Goal: Task Accomplishment & Management: Complete application form

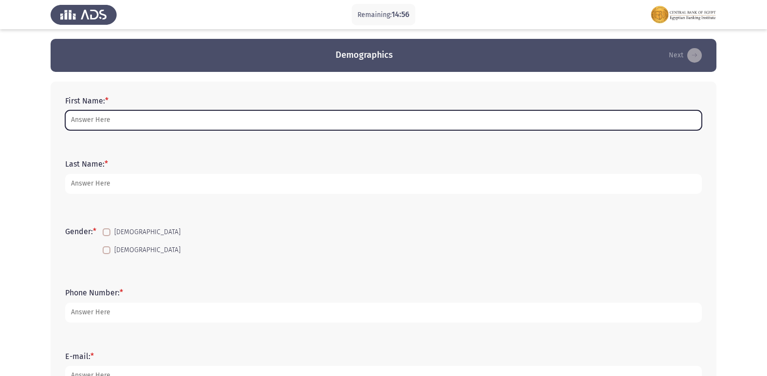
click at [135, 117] on input "First Name: *" at bounding box center [383, 120] width 636 height 20
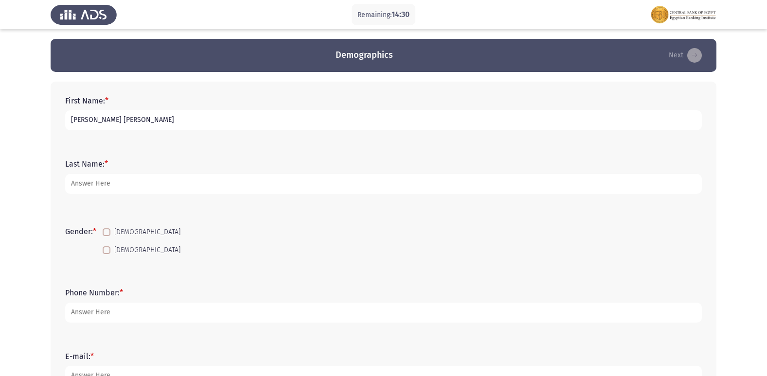
type input "[PERSON_NAME] [PERSON_NAME]"
click at [107, 232] on span at bounding box center [107, 232] width 8 height 8
click at [106, 236] on input "[DEMOGRAPHIC_DATA]" at bounding box center [106, 236] width 0 height 0
checkbox input "true"
click at [156, 117] on input "[PERSON_NAME] [PERSON_NAME]" at bounding box center [383, 120] width 636 height 20
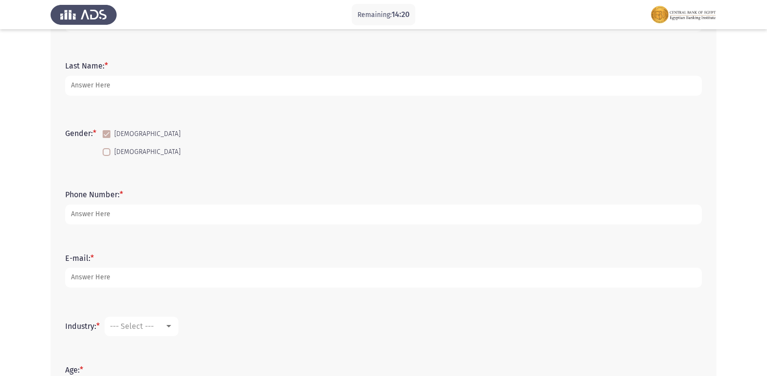
scroll to position [146, 0]
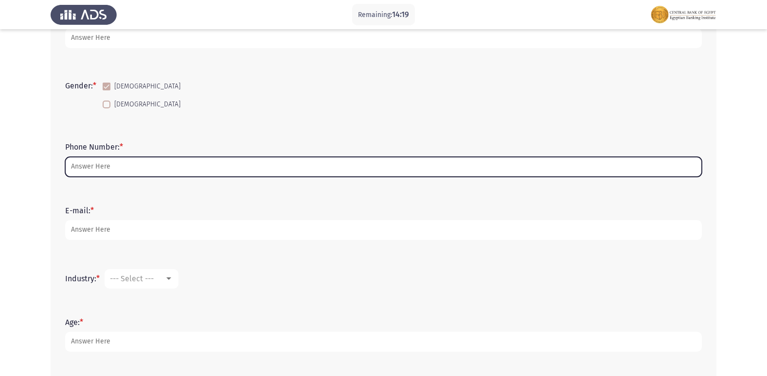
click at [123, 168] on input "Phone Number: *" at bounding box center [383, 167] width 636 height 20
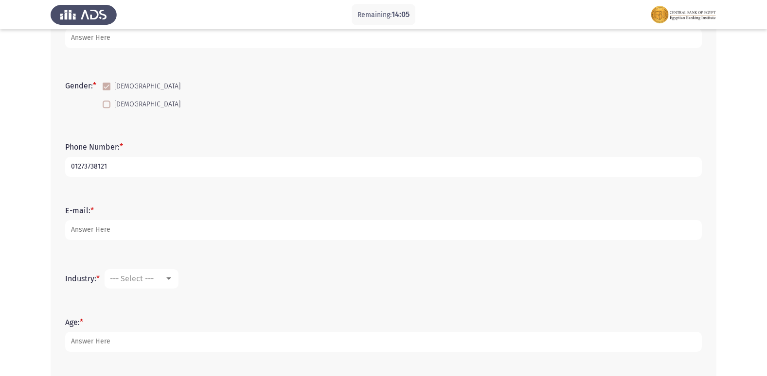
type input "01273738121"
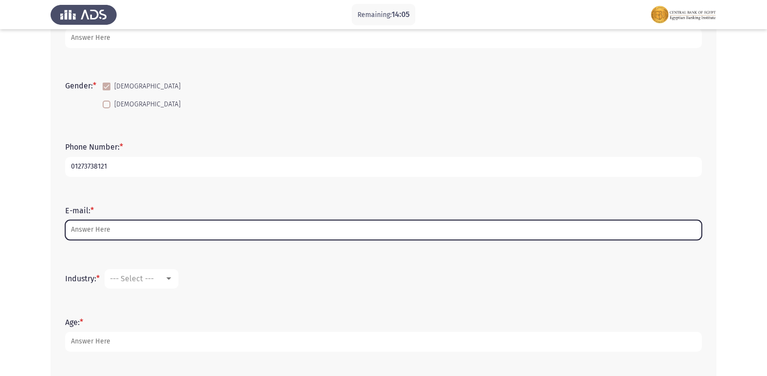
click at [139, 227] on input "E-mail: *" at bounding box center [383, 230] width 636 height 20
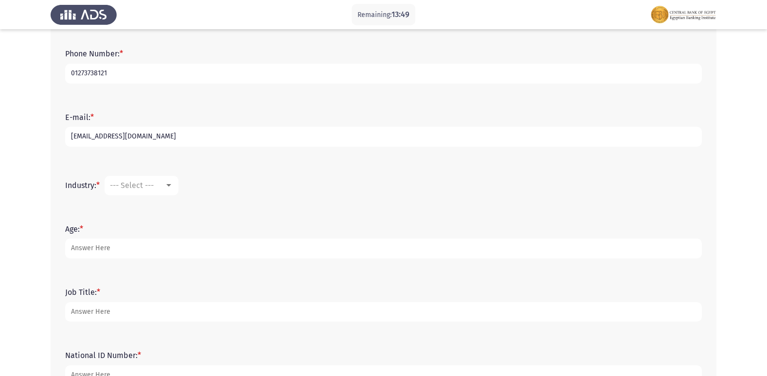
scroll to position [243, 0]
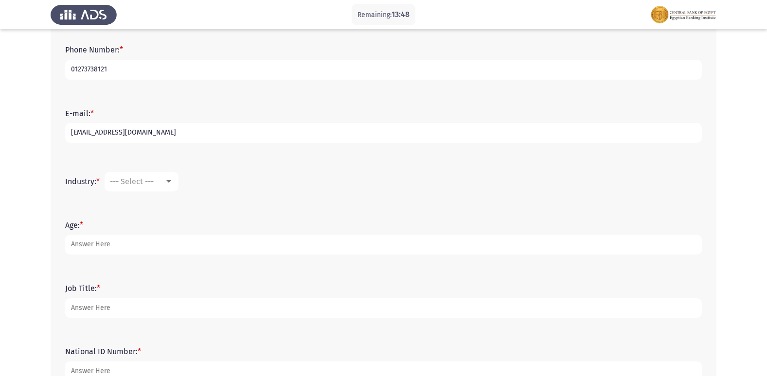
type input "[EMAIL_ADDRESS][DOMAIN_NAME]"
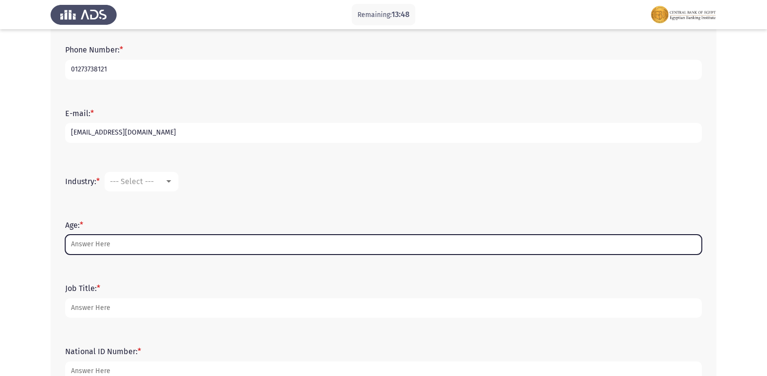
click at [194, 250] on input "Age: *" at bounding box center [383, 245] width 636 height 20
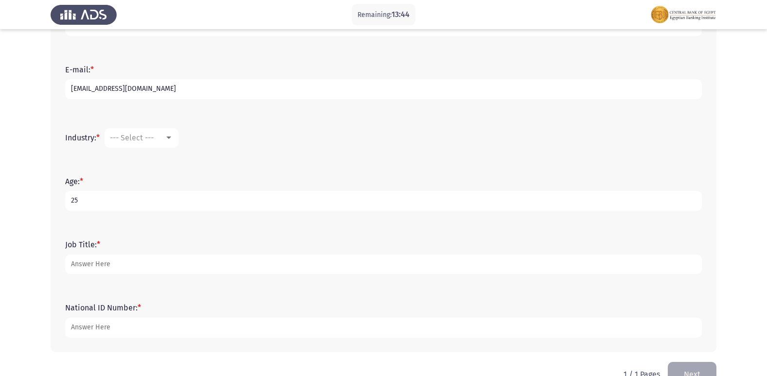
scroll to position [263, 0]
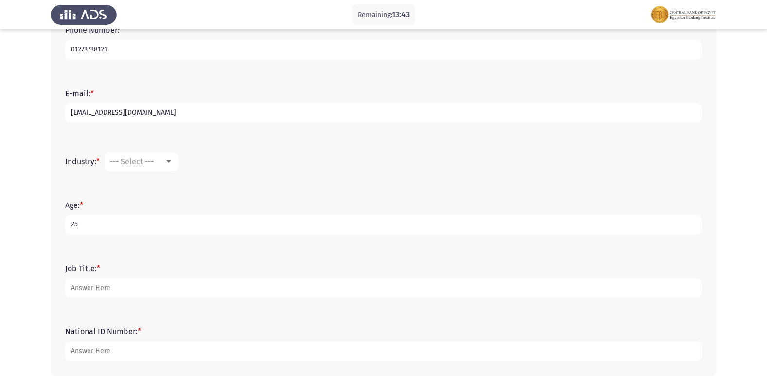
type input "25"
click at [164, 158] on div "--- Select ---" at bounding box center [137, 161] width 54 height 9
click at [309, 137] on div at bounding box center [383, 188] width 767 height 376
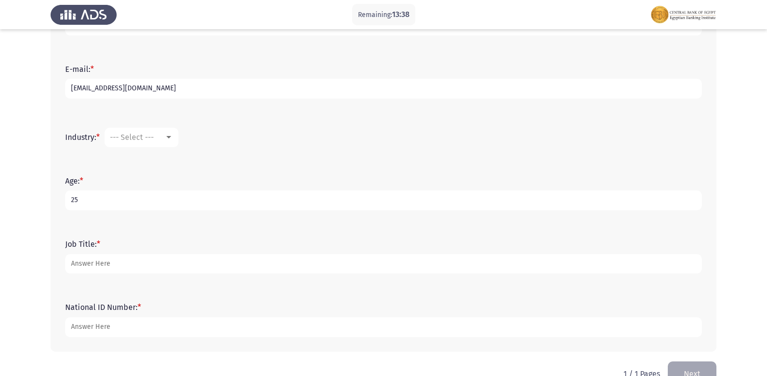
scroll to position [312, 0]
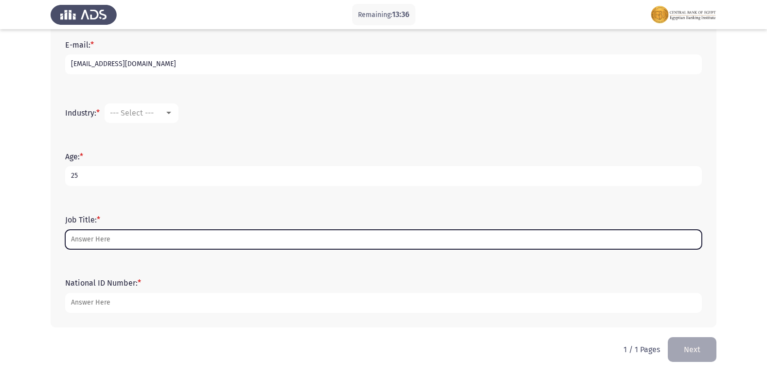
click at [142, 243] on input "Job Title: *" at bounding box center [383, 240] width 636 height 20
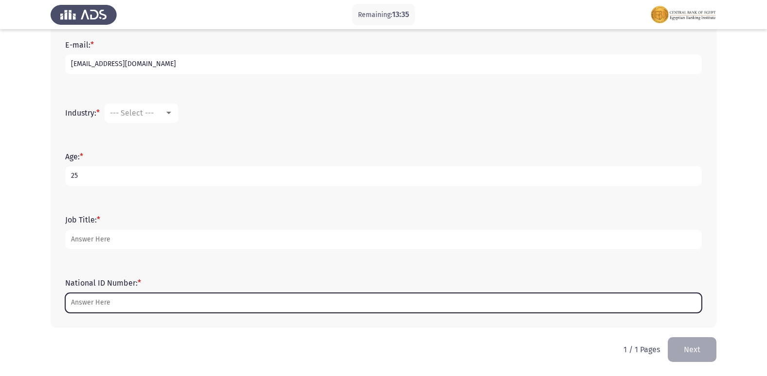
click at [146, 299] on input "National ID Number: *" at bounding box center [383, 303] width 636 height 20
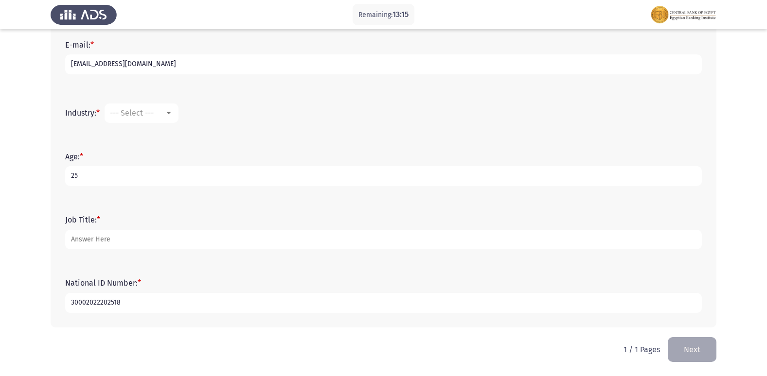
type input "30002022202518"
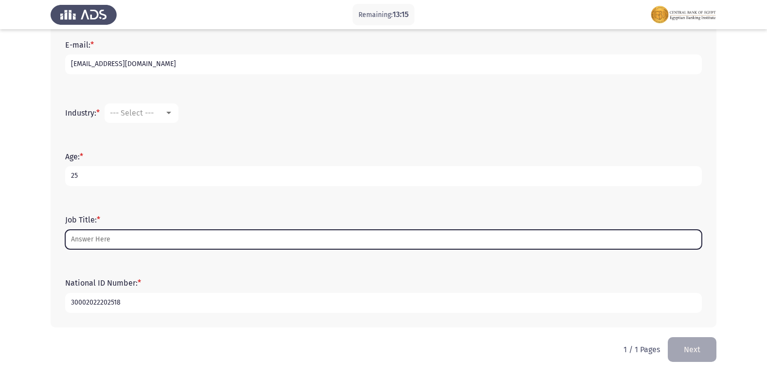
click at [198, 236] on input "Job Title: *" at bounding box center [383, 240] width 636 height 20
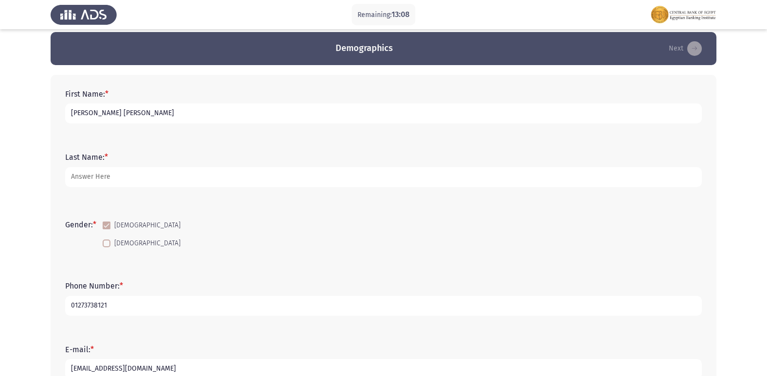
scroll to position [0, 0]
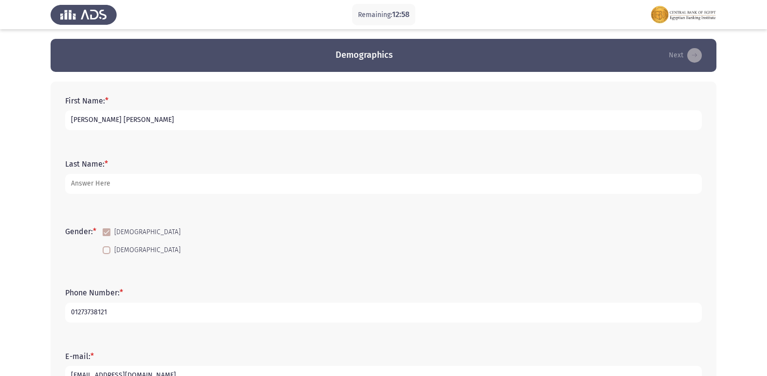
drag, startPoint x: 152, startPoint y: 122, endPoint x: 105, endPoint y: 122, distance: 46.7
click at [105, 122] on input "[PERSON_NAME] [PERSON_NAME]" at bounding box center [383, 120] width 636 height 20
click at [159, 130] on input "[PERSON_NAME] [PERSON_NAME]" at bounding box center [383, 120] width 636 height 20
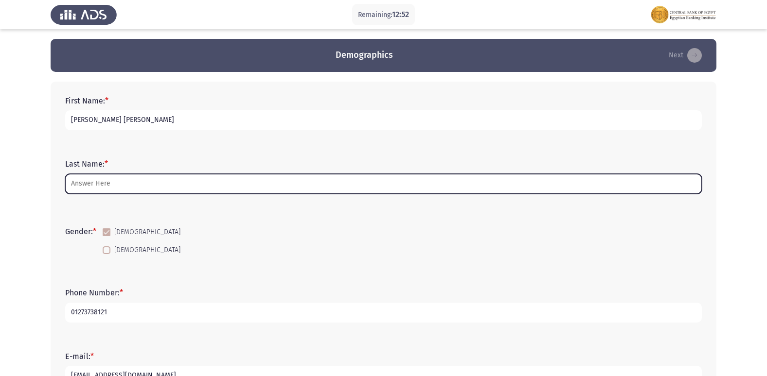
click at [115, 189] on input "Last Name: *" at bounding box center [383, 184] width 636 height 20
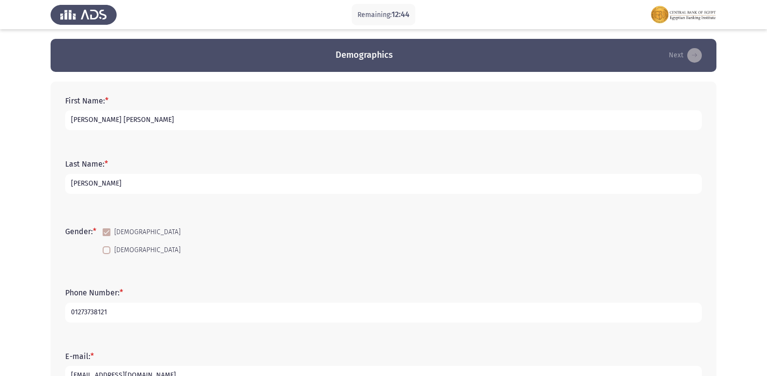
type input "[PERSON_NAME]"
click at [154, 122] on input "[PERSON_NAME] [PERSON_NAME]" at bounding box center [383, 120] width 636 height 20
type input "[PERSON_NAME]"
click at [70, 185] on input "[PERSON_NAME]" at bounding box center [383, 184] width 636 height 20
type input "[PERSON_NAME] [PERSON_NAME]"
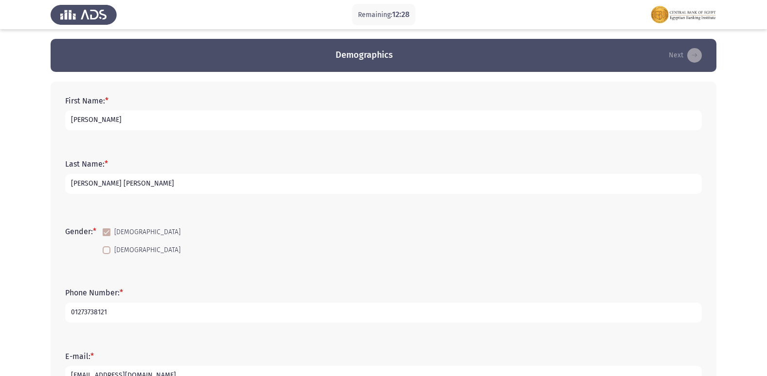
click at [152, 210] on div "Gender: * [DEMOGRAPHIC_DATA] [DEMOGRAPHIC_DATA]" at bounding box center [383, 242] width 646 height 66
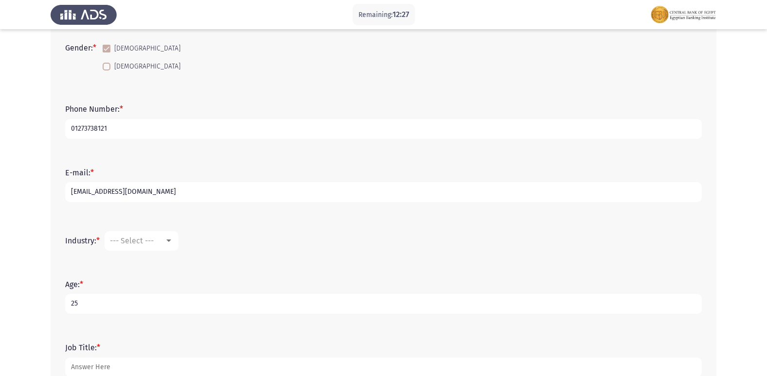
scroll to position [243, 0]
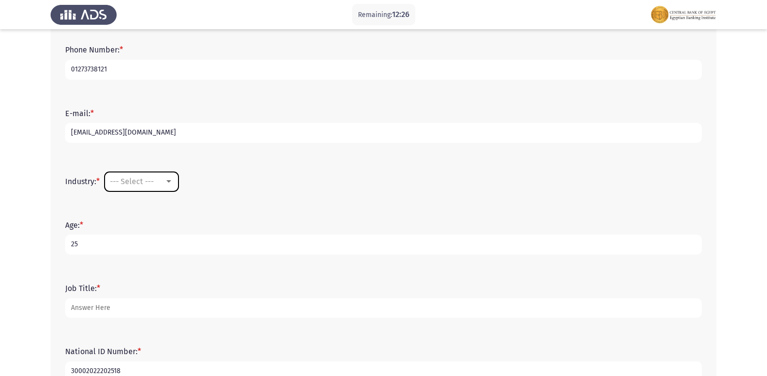
click at [155, 187] on mat-select "--- Select ---" at bounding box center [142, 181] width 74 height 19
click at [154, 185] on span "--- Select ---" at bounding box center [132, 181] width 44 height 9
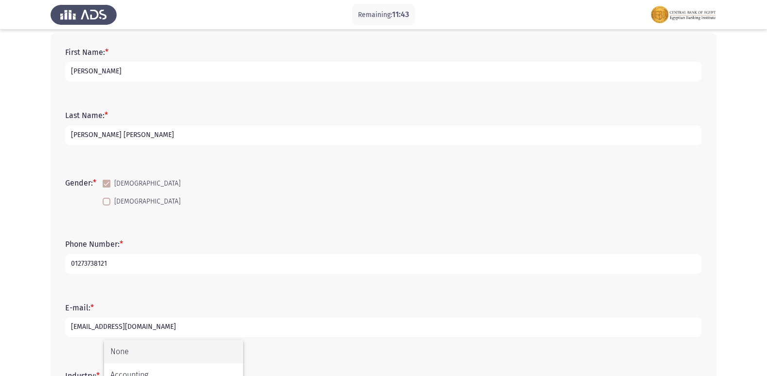
scroll to position [146, 0]
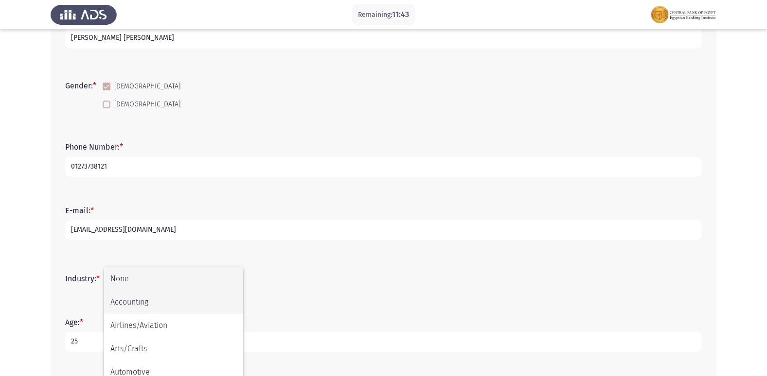
click at [157, 295] on span "Accounting" at bounding box center [173, 302] width 126 height 23
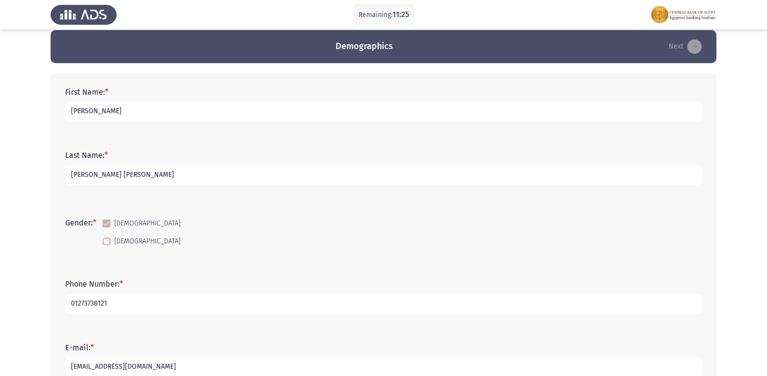
scroll to position [0, 0]
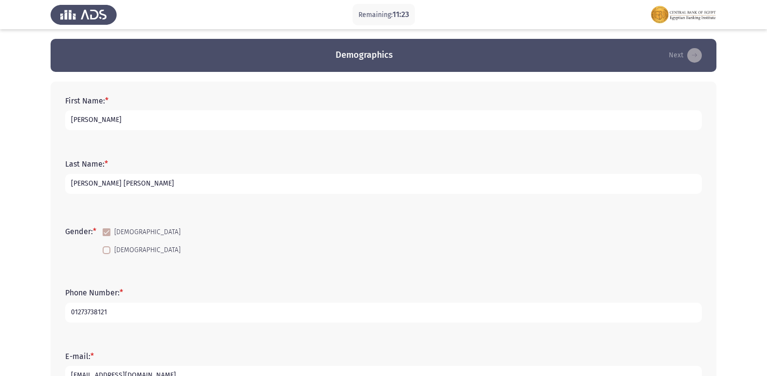
drag, startPoint x: 135, startPoint y: 182, endPoint x: 139, endPoint y: 153, distance: 30.0
click at [141, 177] on input "[PERSON_NAME] [PERSON_NAME]" at bounding box center [383, 184] width 636 height 20
click at [101, 117] on input "[PERSON_NAME]" at bounding box center [383, 120] width 636 height 20
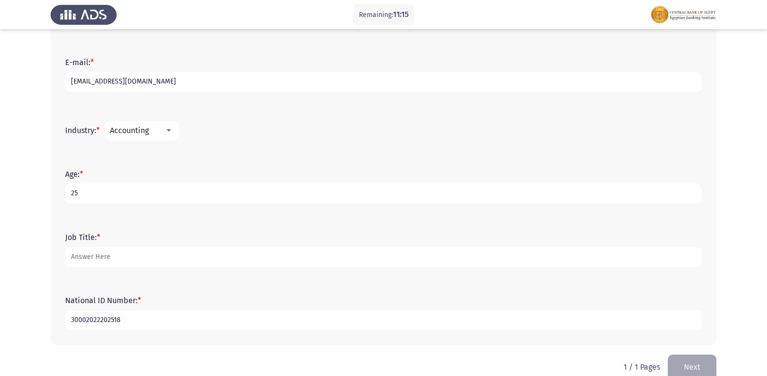
scroll to position [312, 0]
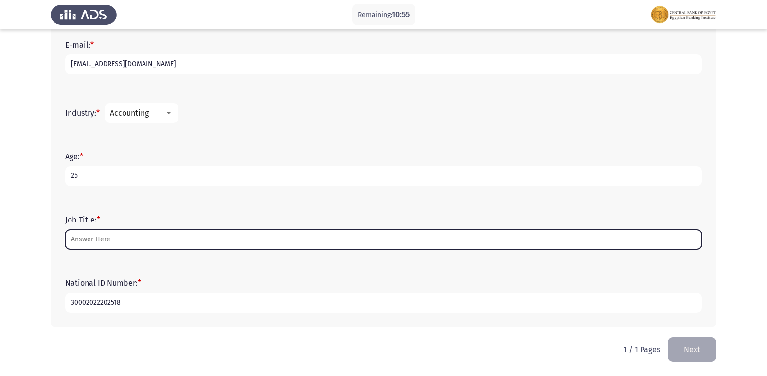
click at [156, 236] on input "Job Title: *" at bounding box center [383, 240] width 636 height 20
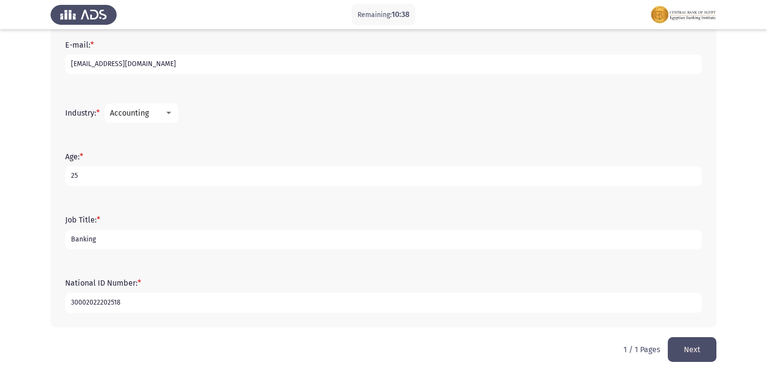
type input "Banking"
click at [690, 346] on button "Next" at bounding box center [691, 349] width 49 height 25
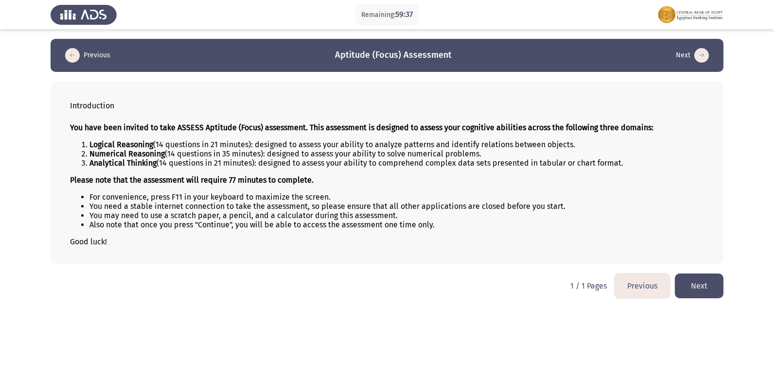
click at [703, 279] on button "Next" at bounding box center [699, 286] width 49 height 25
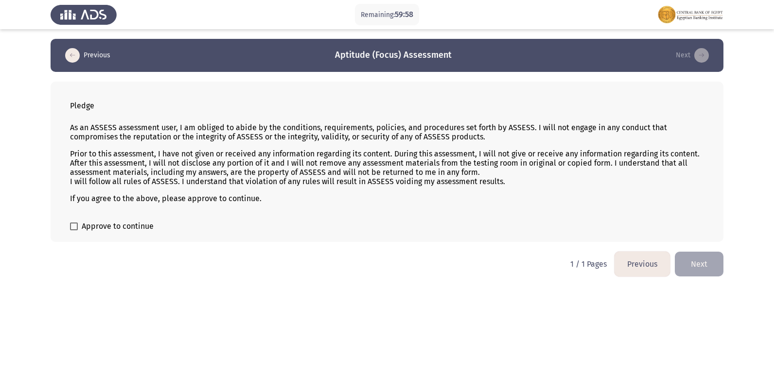
click at [77, 225] on span at bounding box center [74, 227] width 8 height 8
click at [74, 230] on input "Approve to continue" at bounding box center [73, 230] width 0 height 0
checkbox input "true"
click at [702, 258] on button "Next" at bounding box center [699, 264] width 49 height 25
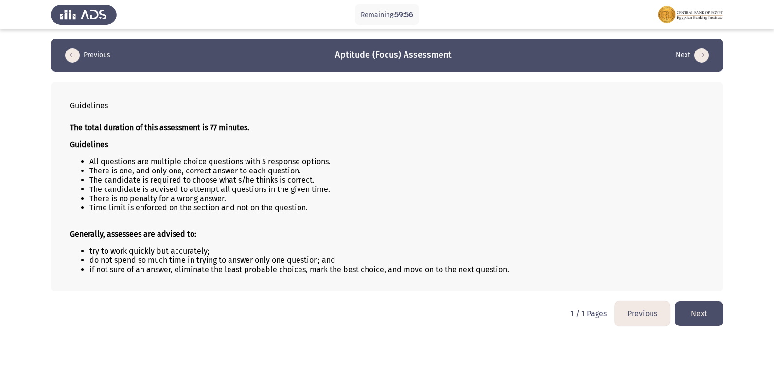
click at [707, 315] on button "Next" at bounding box center [699, 313] width 49 height 25
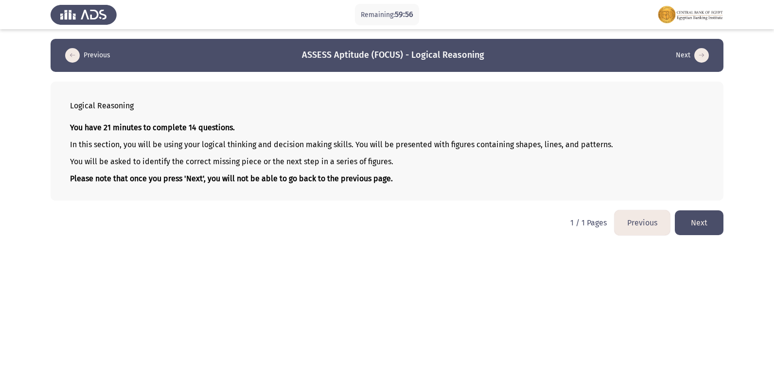
click at [711, 216] on button "Next" at bounding box center [699, 222] width 49 height 25
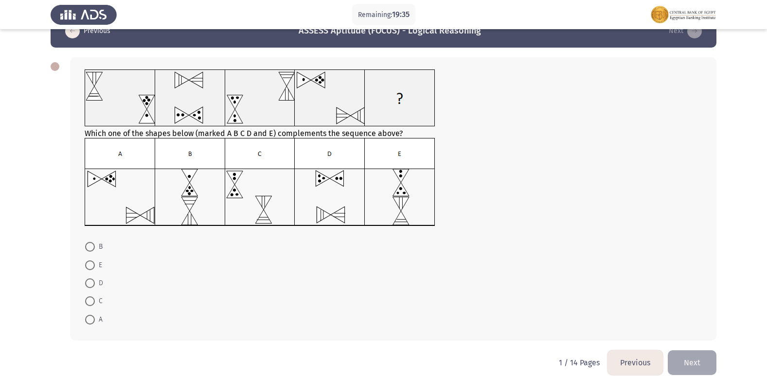
scroll to position [37, 0]
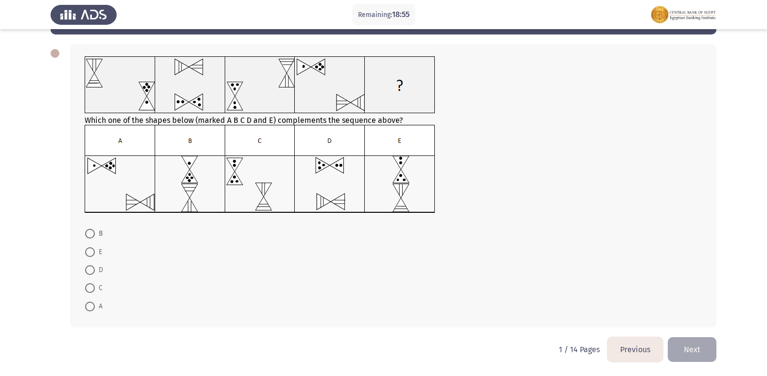
click at [349, 172] on img at bounding box center [260, 169] width 350 height 88
click at [90, 269] on span at bounding box center [90, 270] width 10 height 10
click at [90, 269] on input "D" at bounding box center [90, 270] width 10 height 10
radio input "true"
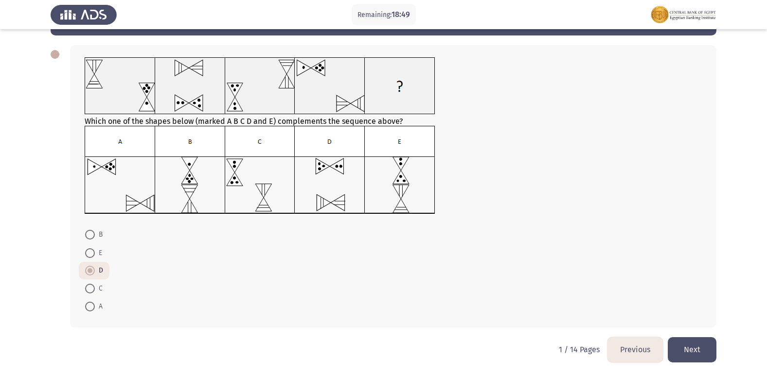
click at [679, 344] on button "Next" at bounding box center [691, 349] width 49 height 25
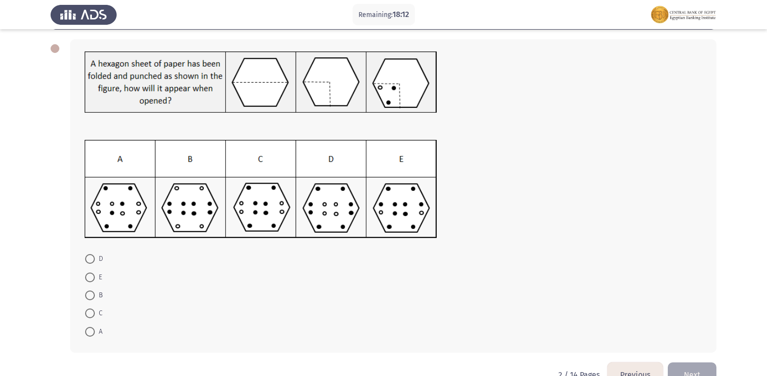
scroll to position [19, 0]
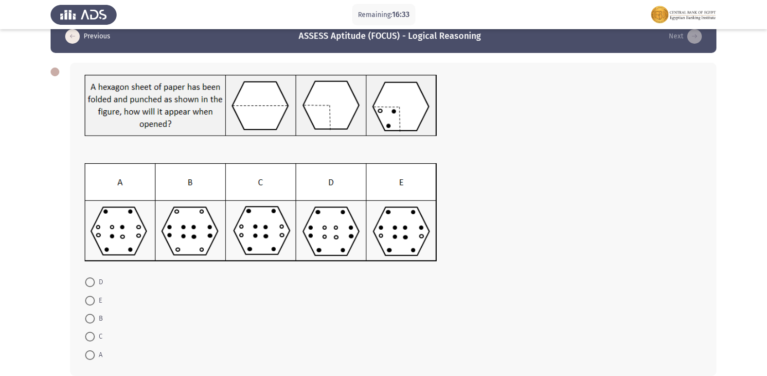
click at [90, 338] on span at bounding box center [90, 337] width 10 height 10
click at [90, 338] on input "C" at bounding box center [90, 337] width 10 height 10
radio input "true"
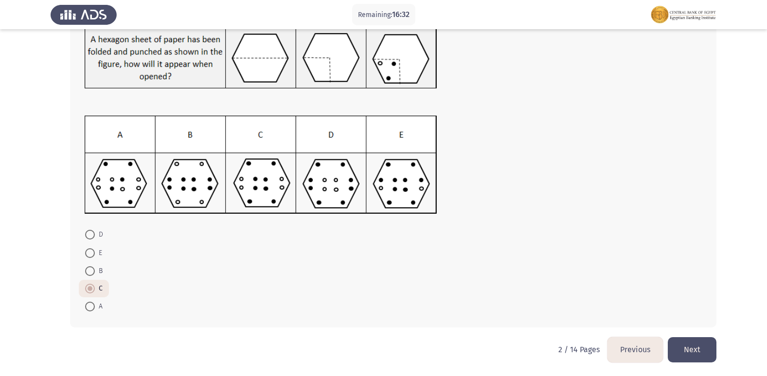
click at [683, 345] on button "Next" at bounding box center [691, 349] width 49 height 25
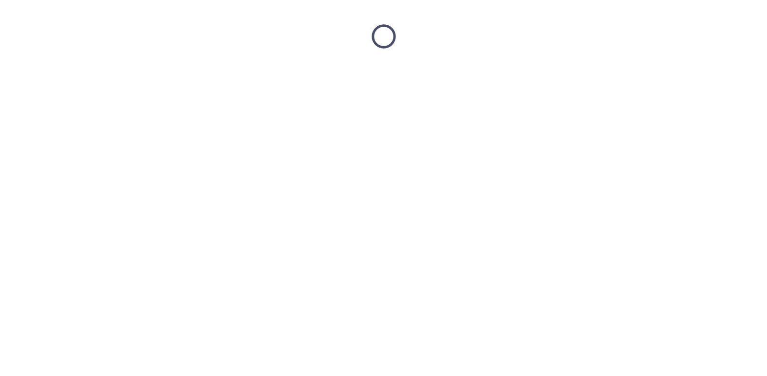
scroll to position [0, 0]
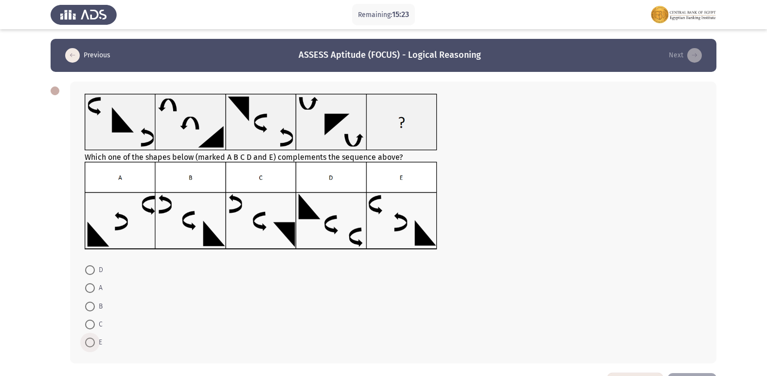
click at [89, 342] on span at bounding box center [90, 343] width 10 height 10
click at [89, 342] on input "E" at bounding box center [90, 343] width 10 height 10
radio input "true"
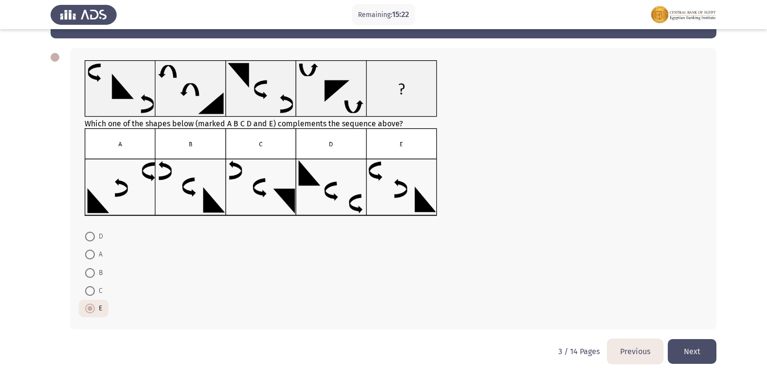
scroll to position [35, 0]
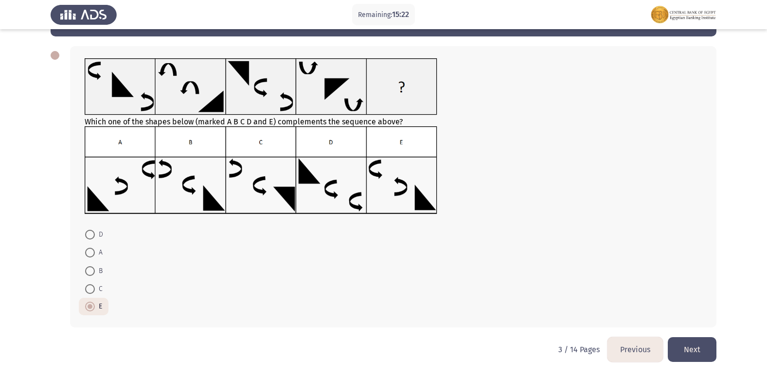
click at [685, 354] on button "Next" at bounding box center [691, 349] width 49 height 25
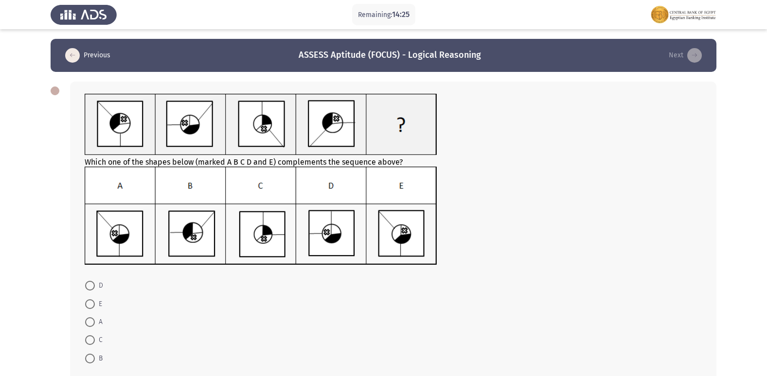
click at [94, 322] on span at bounding box center [90, 322] width 10 height 10
click at [94, 322] on input "A" at bounding box center [90, 322] width 10 height 10
radio input "true"
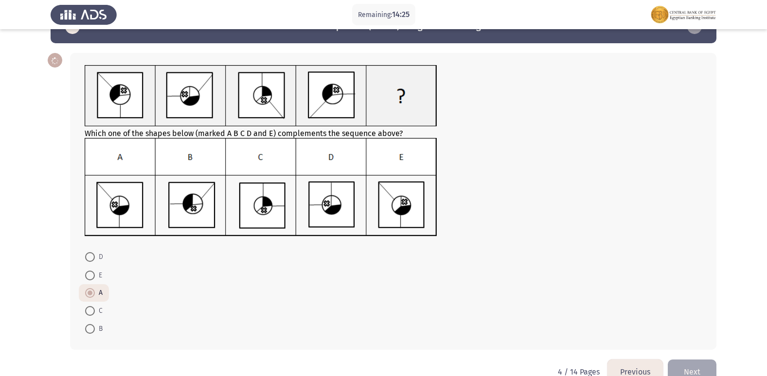
scroll to position [51, 0]
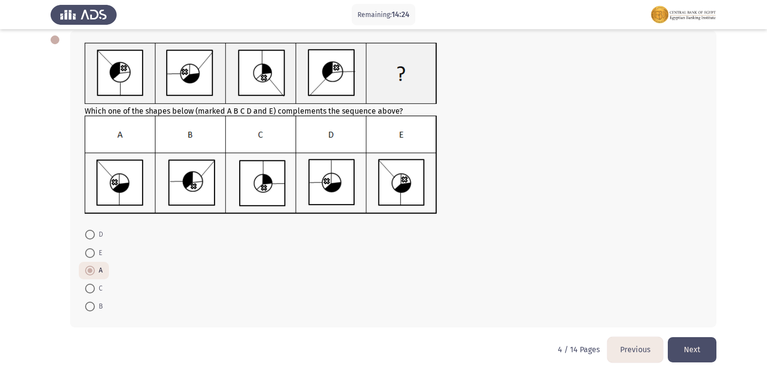
click at [697, 357] on button "Next" at bounding box center [691, 349] width 49 height 25
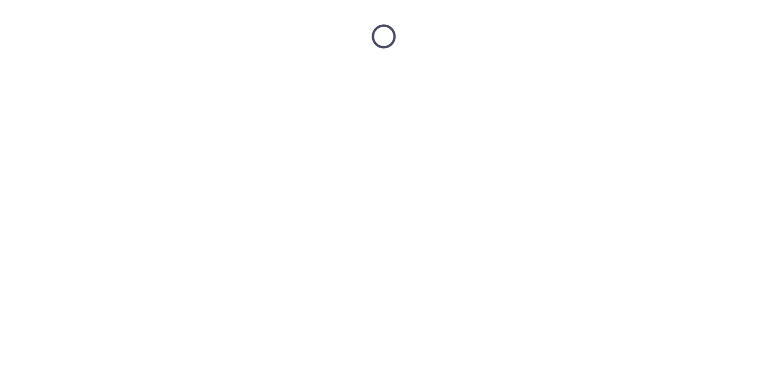
scroll to position [0, 0]
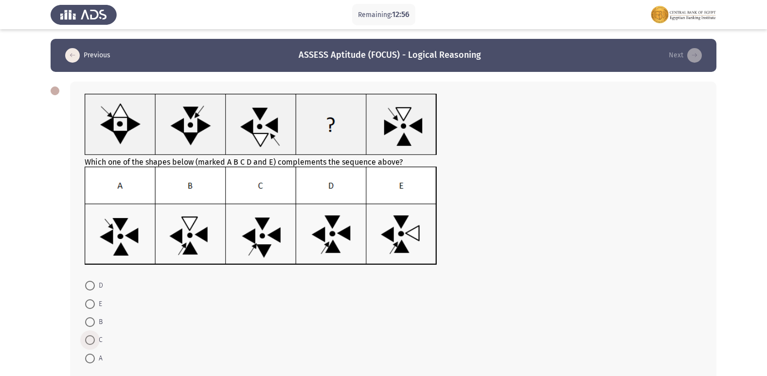
click at [90, 340] on span at bounding box center [90, 340] width 0 height 0
click at [90, 340] on input "C" at bounding box center [90, 340] width 10 height 10
radio input "true"
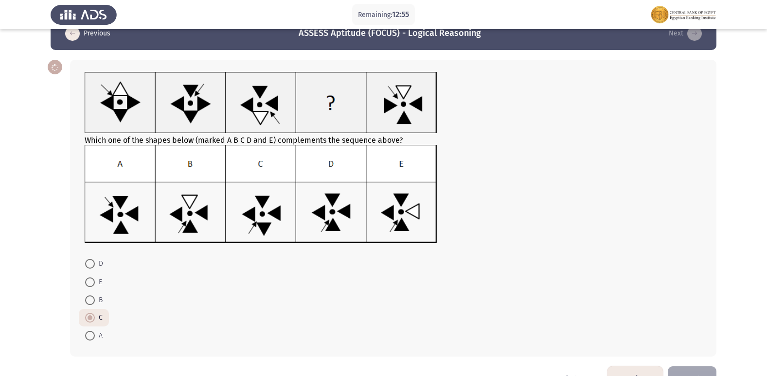
scroll to position [51, 0]
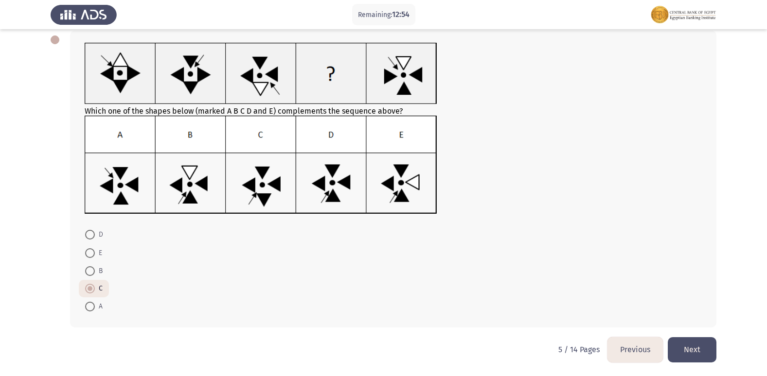
click at [680, 355] on button "Next" at bounding box center [691, 349] width 49 height 25
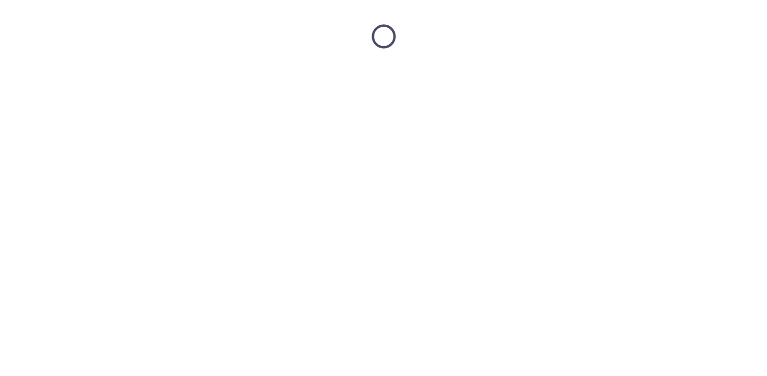
scroll to position [0, 0]
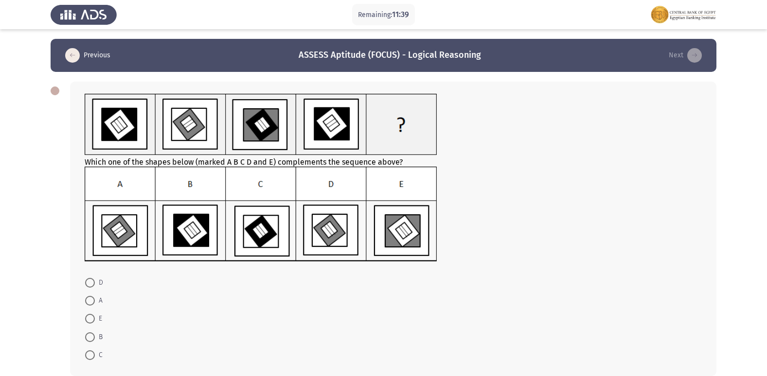
click at [91, 276] on mat-radio-button "D" at bounding box center [94, 282] width 31 height 18
click at [94, 279] on span at bounding box center [90, 283] width 10 height 10
click at [94, 279] on input "D" at bounding box center [90, 283] width 10 height 10
radio input "true"
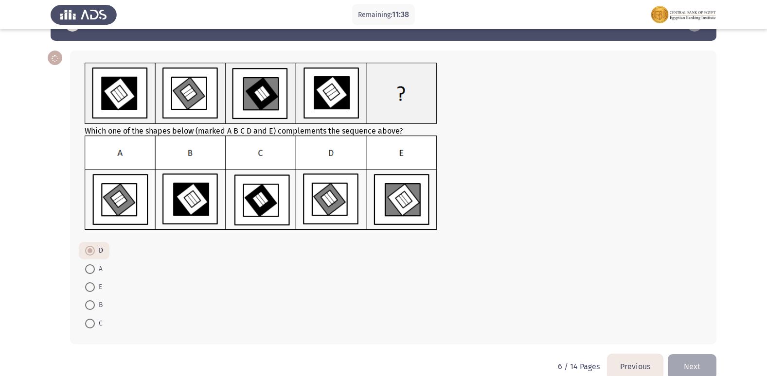
scroll to position [48, 0]
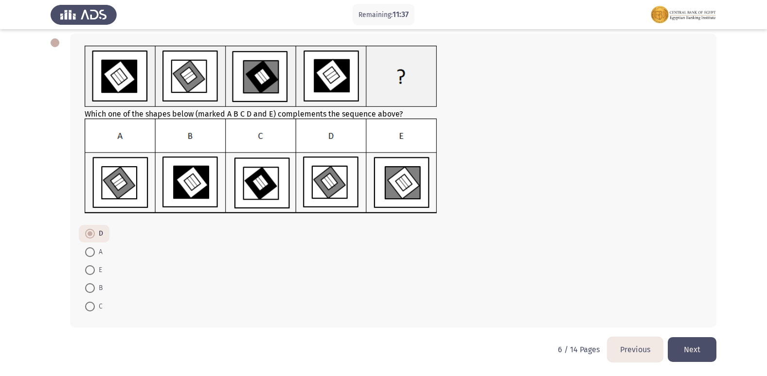
click at [693, 348] on button "Next" at bounding box center [691, 349] width 49 height 25
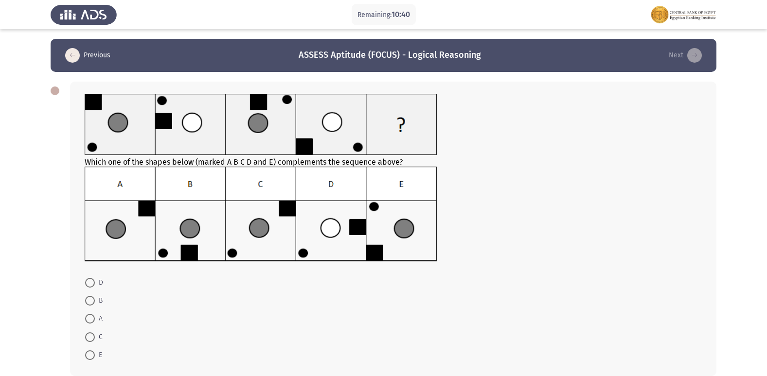
drag, startPoint x: 437, startPoint y: 91, endPoint x: 115, endPoint y: 136, distance: 325.3
click at [115, 136] on div "Which one of the shapes below (marked A B C D and E) complements the sequence a…" at bounding box center [393, 229] width 646 height 295
click at [149, 155] on img at bounding box center [261, 125] width 352 height 62
click at [401, 240] on img at bounding box center [261, 214] width 352 height 95
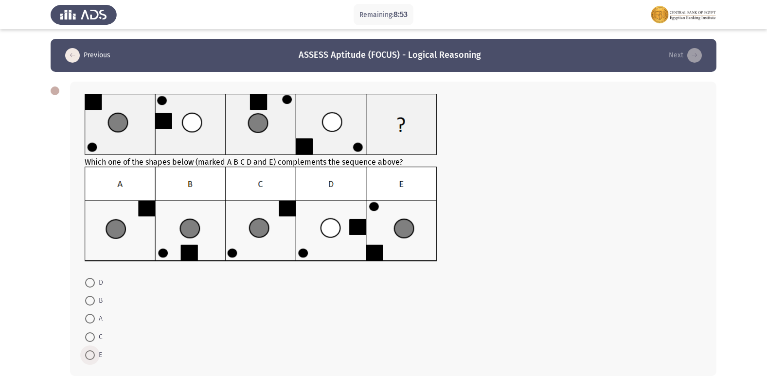
click at [87, 357] on span at bounding box center [90, 355] width 10 height 10
click at [87, 357] on input "E" at bounding box center [90, 355] width 10 height 10
radio input "true"
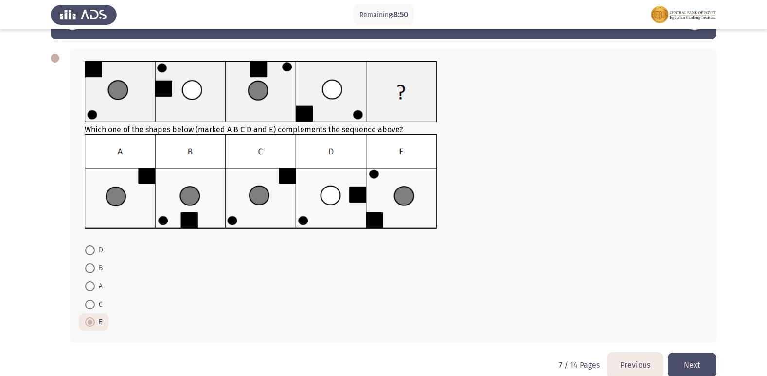
scroll to position [48, 0]
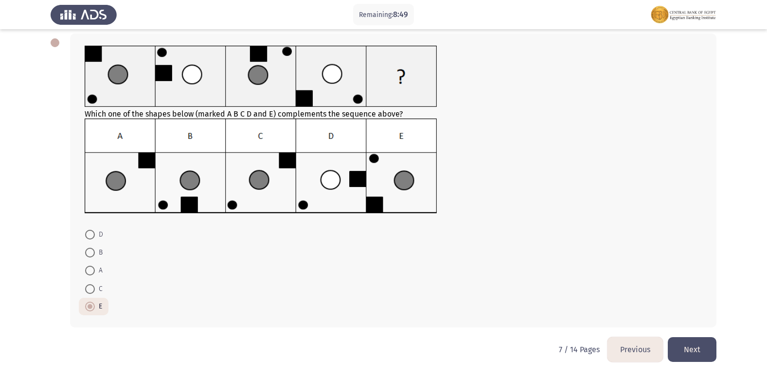
click at [687, 352] on button "Next" at bounding box center [691, 349] width 49 height 25
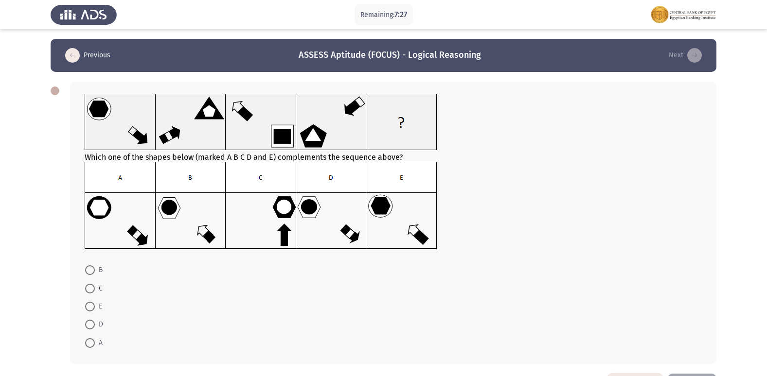
click at [88, 323] on span at bounding box center [90, 325] width 10 height 10
click at [88, 323] on input "D" at bounding box center [90, 325] width 10 height 10
radio input "true"
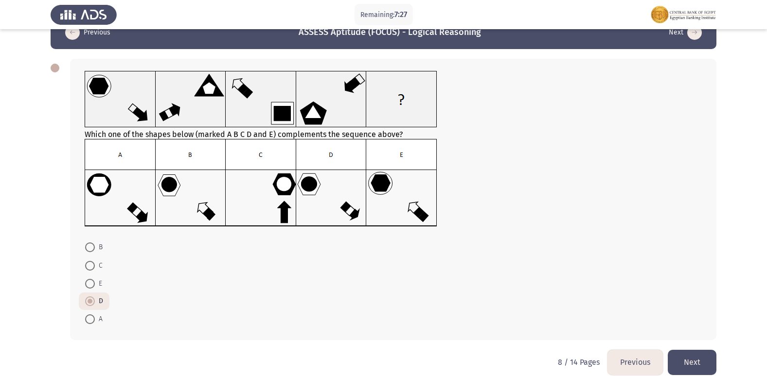
scroll to position [35, 0]
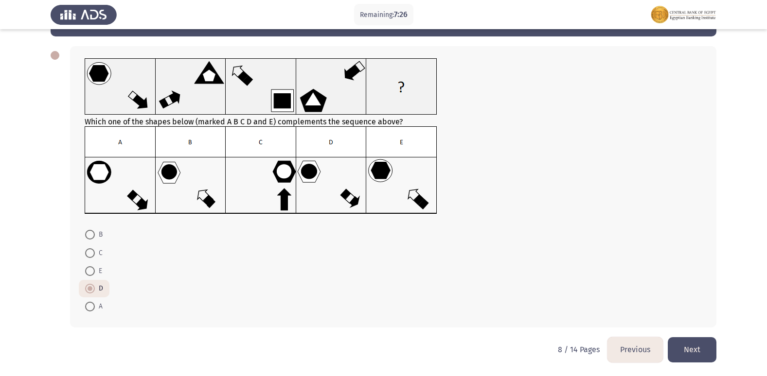
click at [694, 360] on button "Next" at bounding box center [691, 349] width 49 height 25
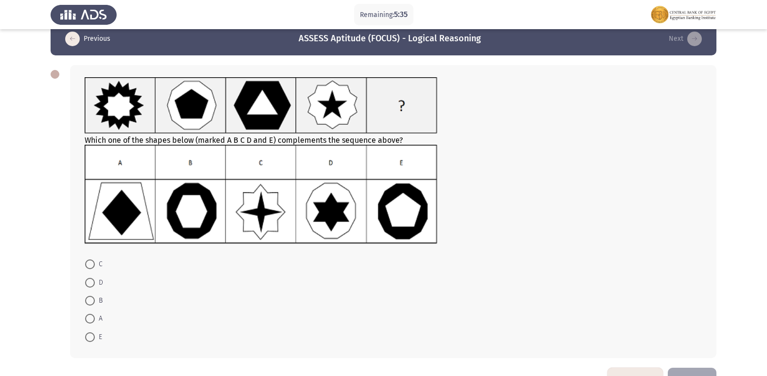
scroll to position [0, 0]
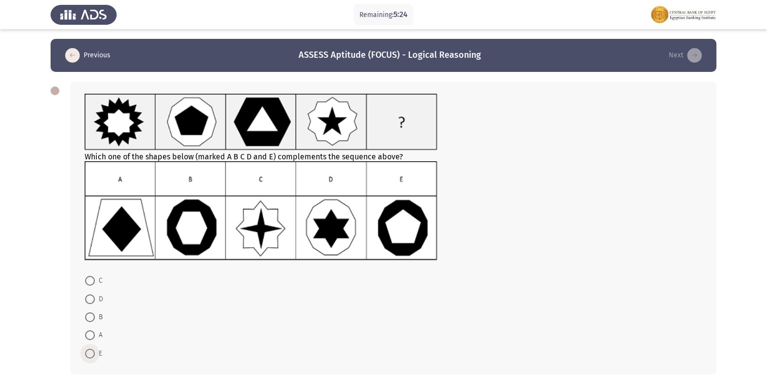
click at [86, 349] on span at bounding box center [90, 354] width 10 height 10
click at [86, 349] on input "E" at bounding box center [90, 354] width 10 height 10
radio input "true"
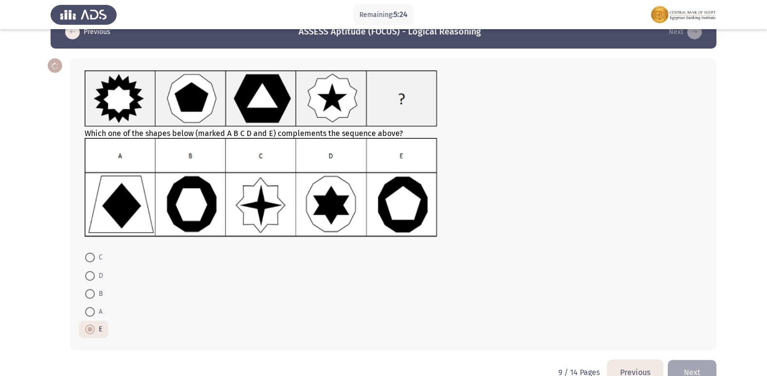
scroll to position [46, 0]
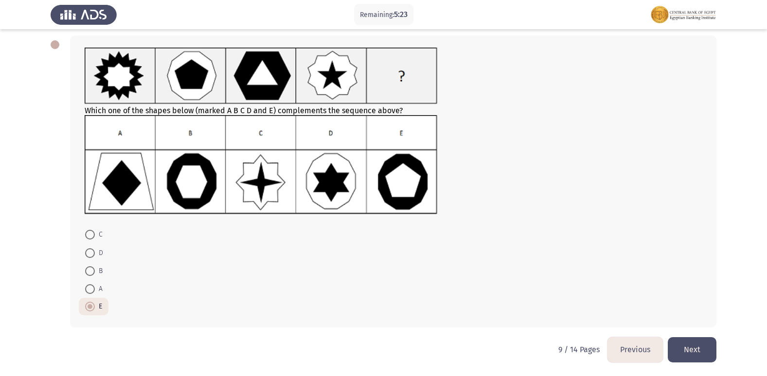
click at [677, 351] on button "Next" at bounding box center [691, 349] width 49 height 25
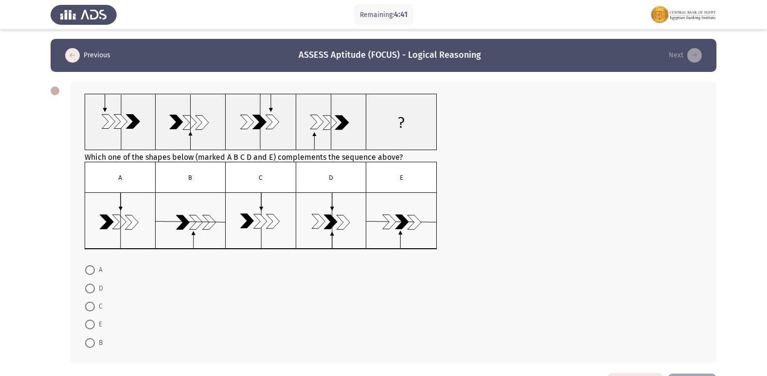
click at [93, 268] on span at bounding box center [90, 270] width 10 height 10
click at [93, 268] on input "A" at bounding box center [90, 270] width 10 height 10
radio input "true"
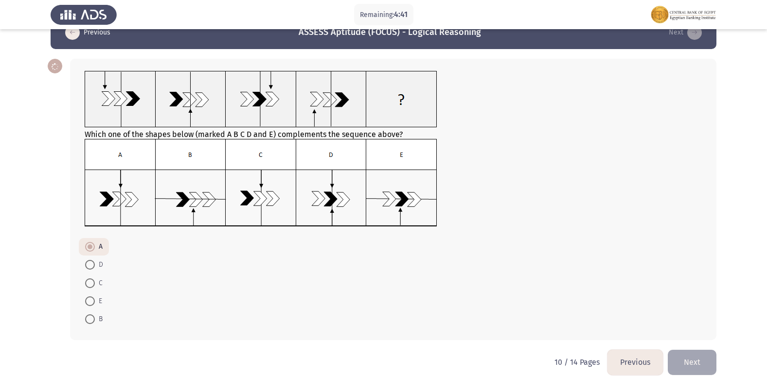
scroll to position [35, 0]
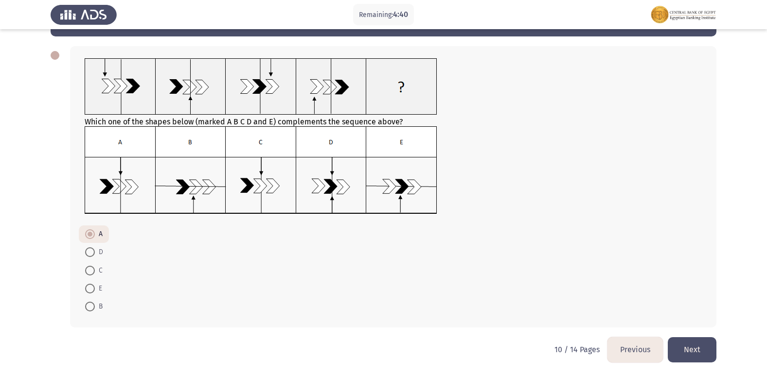
click at [686, 354] on button "Next" at bounding box center [691, 349] width 49 height 25
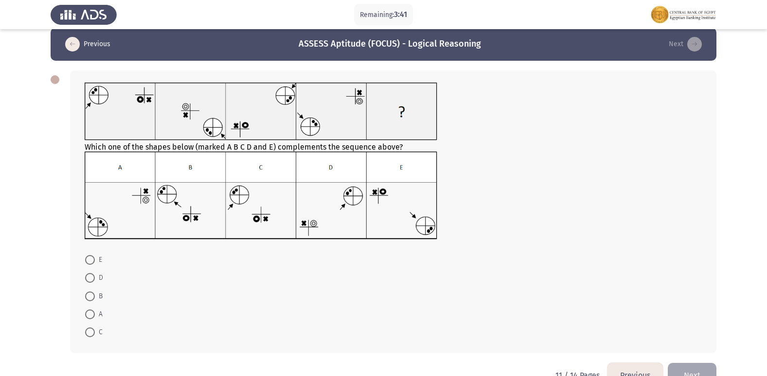
scroll to position [0, 0]
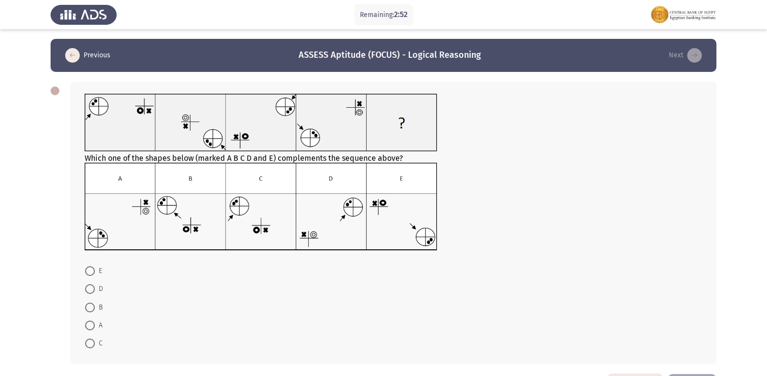
click at [91, 342] on span at bounding box center [90, 344] width 10 height 10
click at [91, 342] on input "C" at bounding box center [90, 344] width 10 height 10
radio input "true"
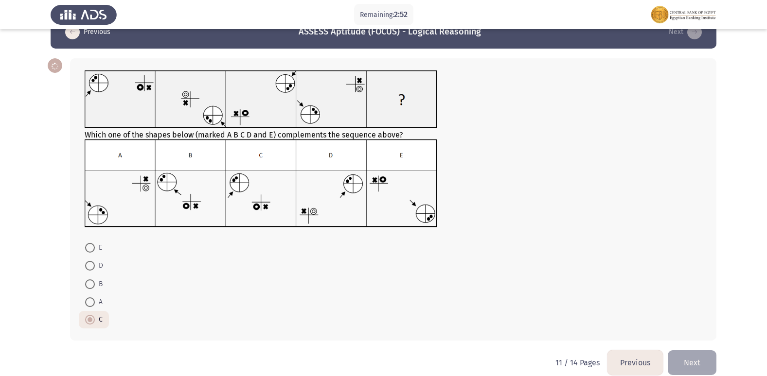
scroll to position [36, 0]
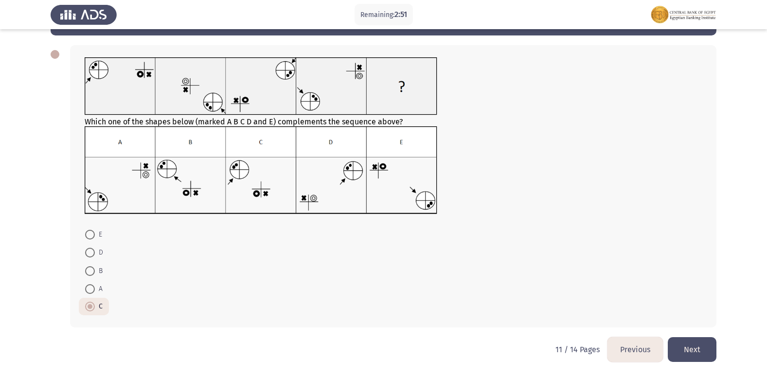
click at [680, 353] on button "Next" at bounding box center [691, 349] width 49 height 25
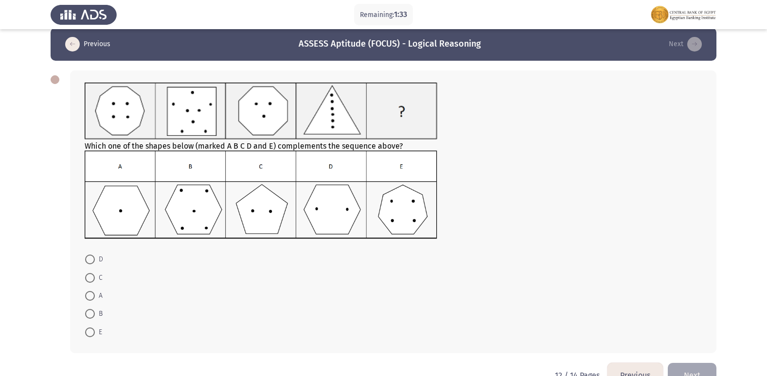
scroll to position [0, 0]
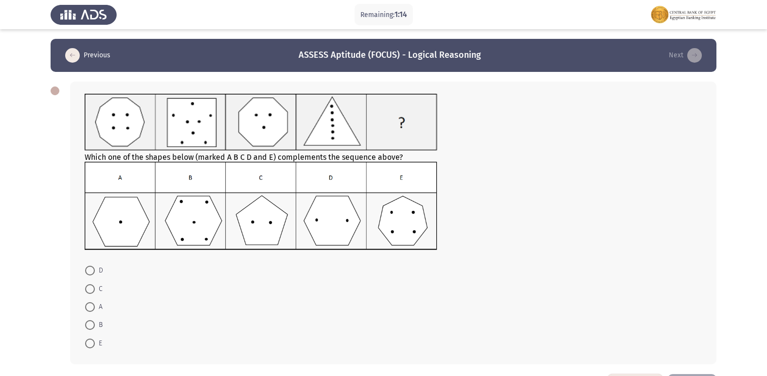
click at [89, 308] on span at bounding box center [90, 307] width 10 height 10
click at [89, 308] on input "A" at bounding box center [90, 307] width 10 height 10
radio input "true"
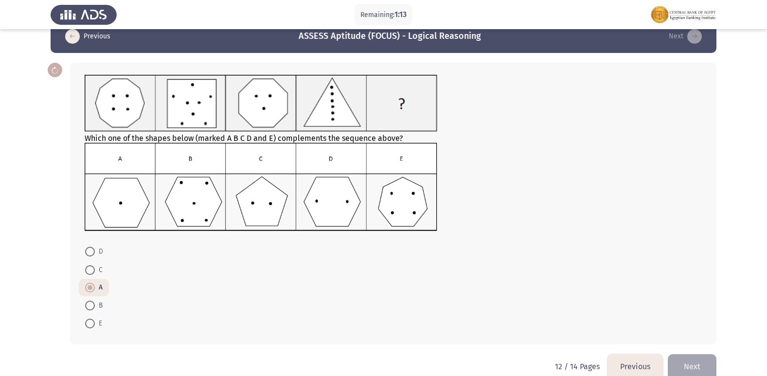
scroll to position [36, 0]
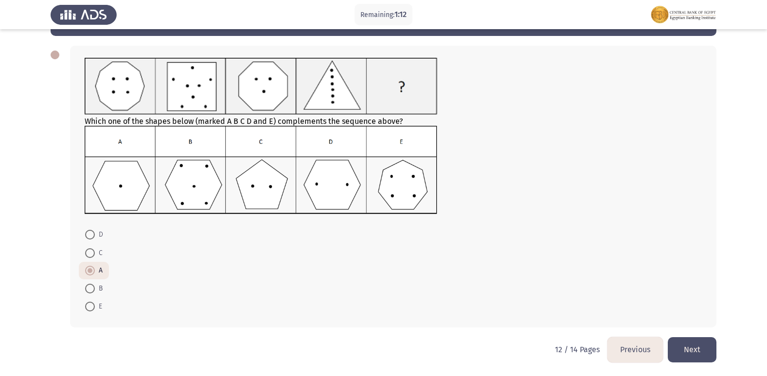
click at [698, 356] on button "Next" at bounding box center [691, 349] width 49 height 25
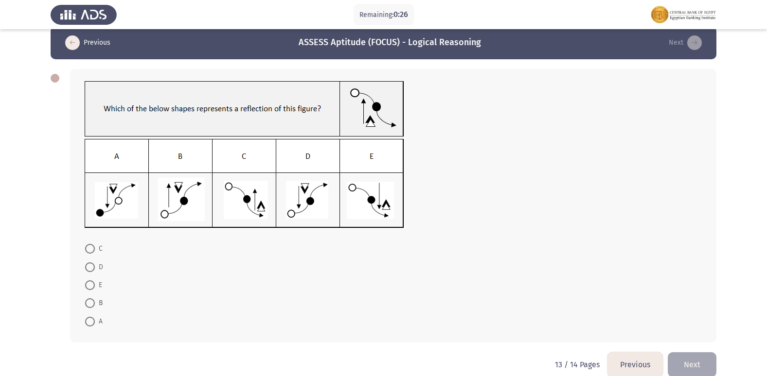
scroll to position [0, 0]
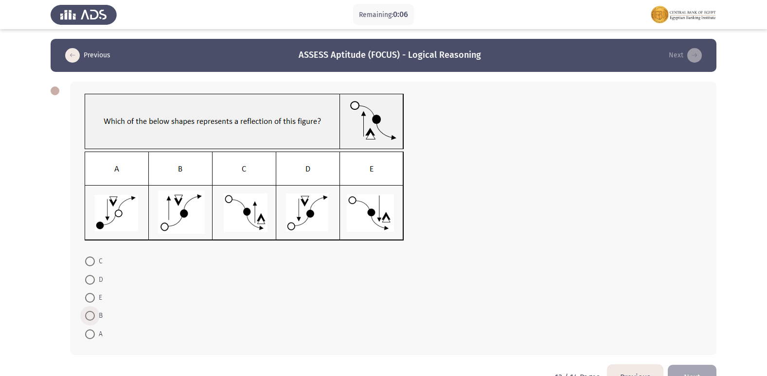
click at [92, 312] on label "B" at bounding box center [93, 316] width 17 height 12
click at [92, 312] on input "B" at bounding box center [90, 316] width 10 height 10
radio input "true"
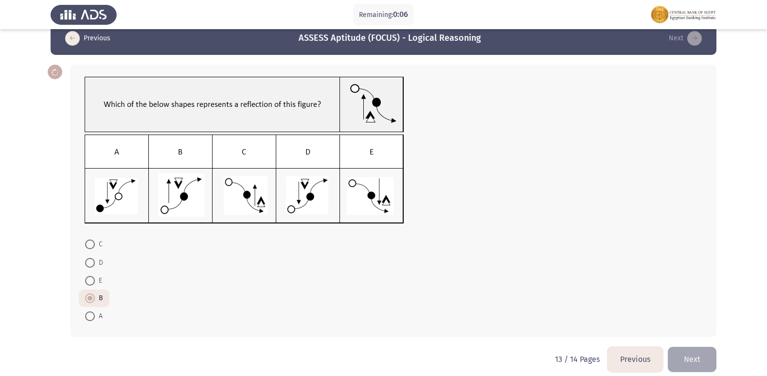
scroll to position [27, 0]
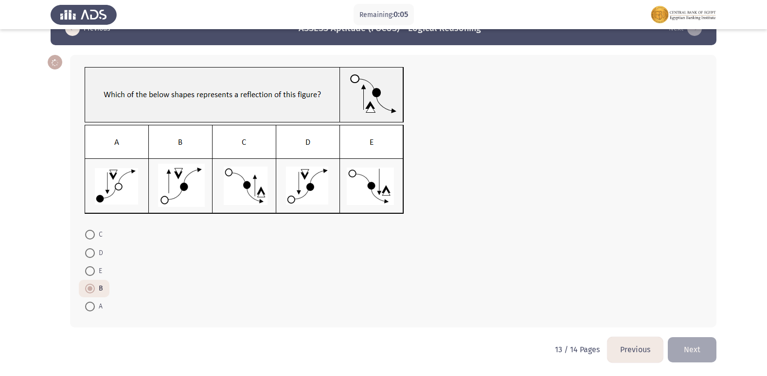
click at [684, 356] on button "Next" at bounding box center [691, 349] width 49 height 25
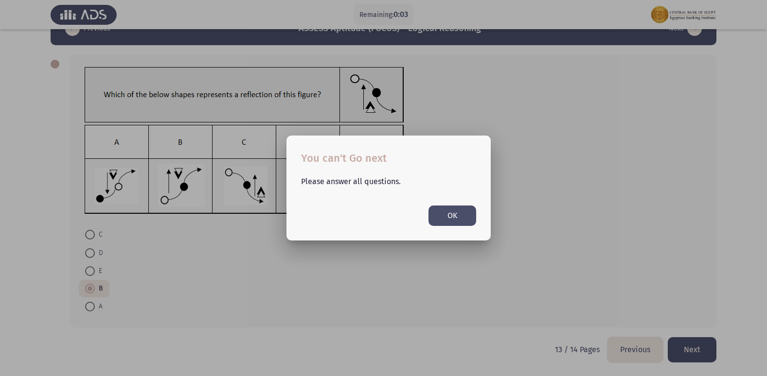
click at [446, 214] on button "OK" at bounding box center [452, 216] width 48 height 20
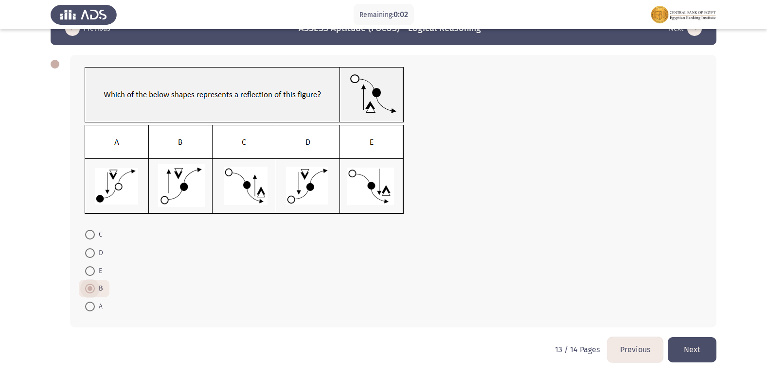
click at [93, 285] on span at bounding box center [90, 289] width 10 height 10
click at [93, 285] on input "B" at bounding box center [90, 289] width 10 height 10
click at [684, 343] on button "Next" at bounding box center [691, 349] width 49 height 25
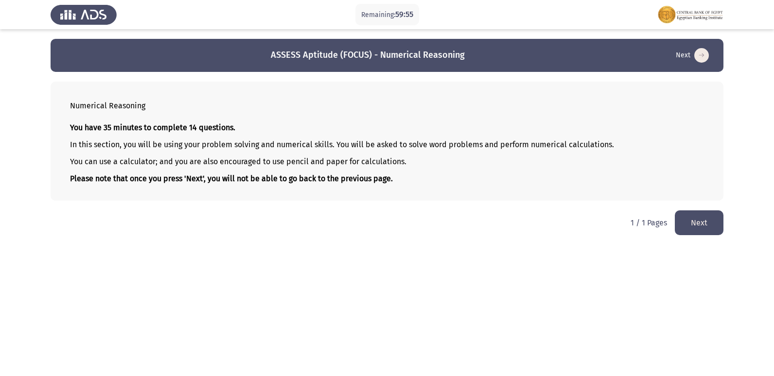
click at [705, 224] on button "Next" at bounding box center [699, 222] width 49 height 25
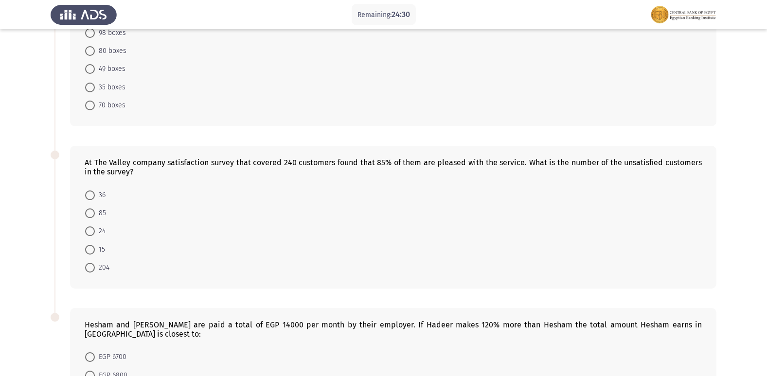
scroll to position [439, 0]
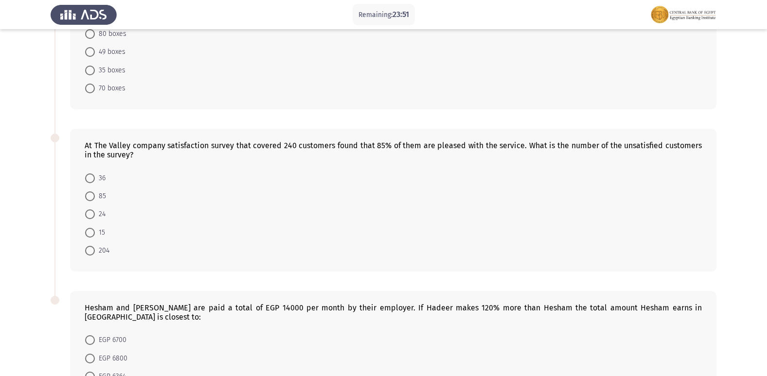
click at [91, 180] on span at bounding box center [90, 179] width 10 height 10
click at [91, 180] on input "36" at bounding box center [90, 179] width 10 height 10
radio input "true"
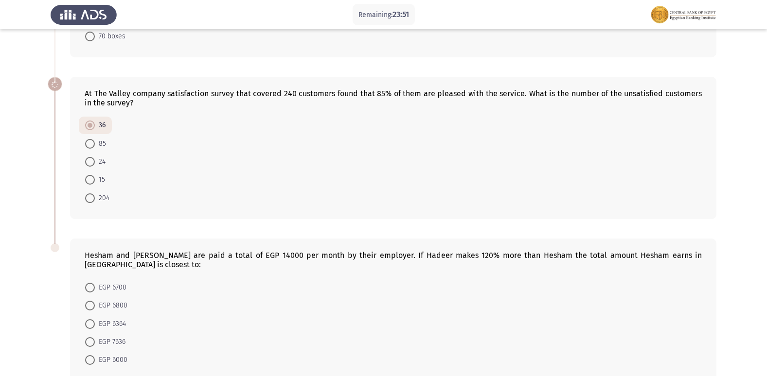
scroll to position [536, 0]
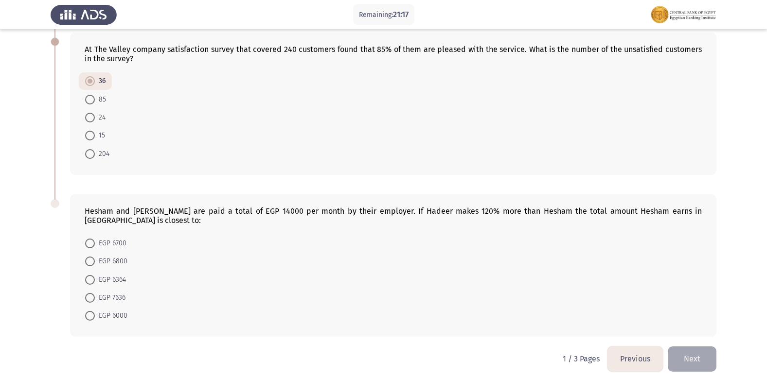
click at [179, 209] on div "Hesham and [PERSON_NAME] are paid a total of EGP 14000 per month by their emplo…" at bounding box center [393, 216] width 617 height 18
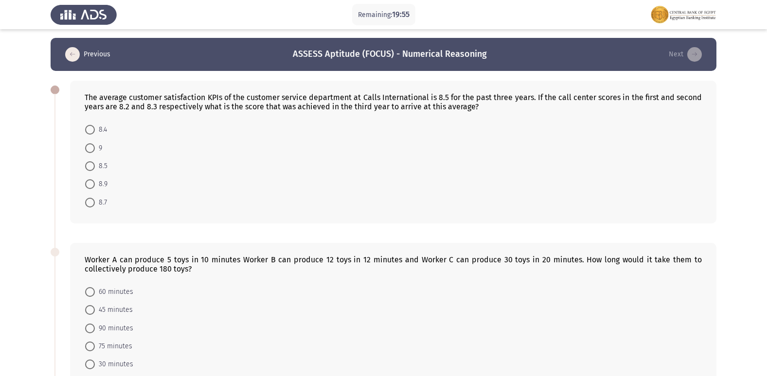
scroll to position [0, 0]
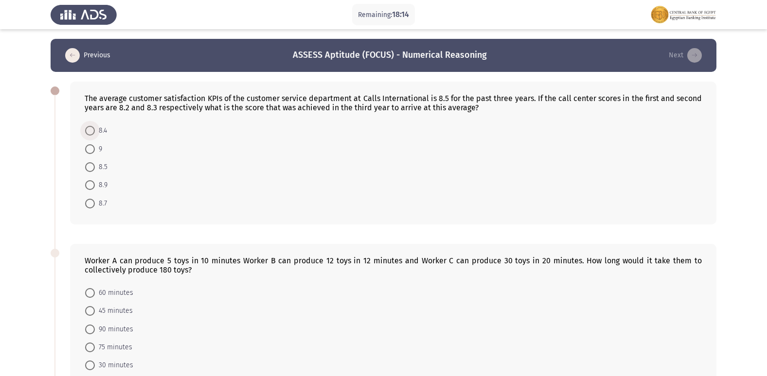
click at [90, 131] on span at bounding box center [90, 131] width 0 height 0
click at [89, 131] on input "8.4" at bounding box center [90, 131] width 10 height 10
radio input "true"
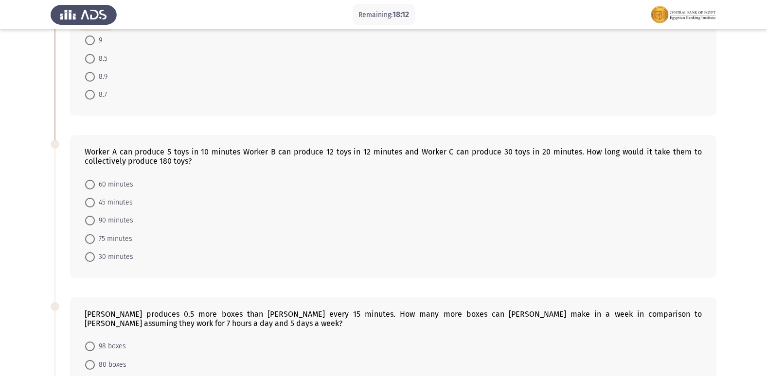
scroll to position [146, 0]
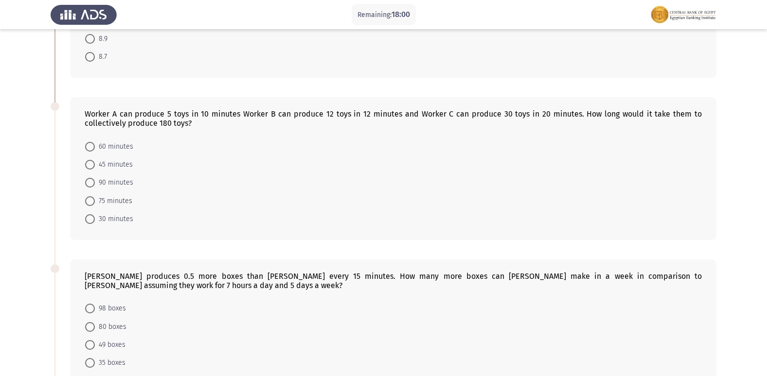
click at [209, 119] on div "Worker A can produce 5 toys in 10 minutes Worker B can produce 12 toys in 12 mi…" at bounding box center [393, 118] width 617 height 18
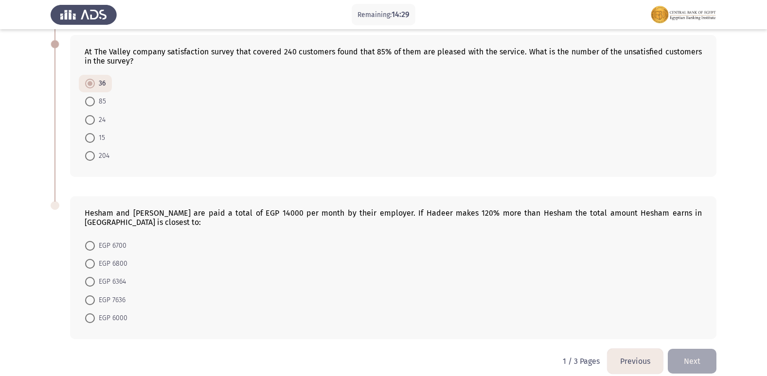
scroll to position [535, 0]
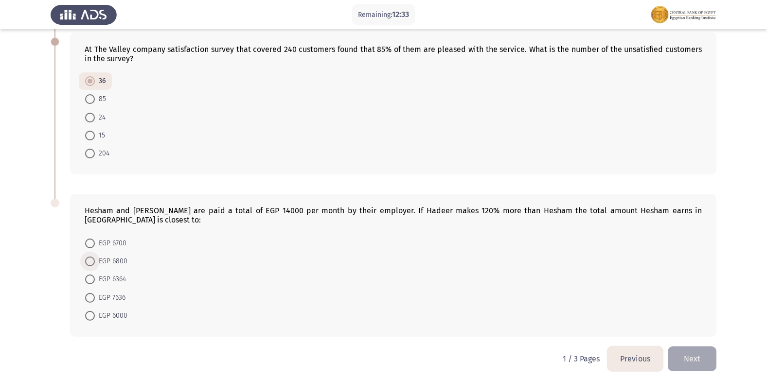
drag, startPoint x: 87, startPoint y: 250, endPoint x: 287, endPoint y: 313, distance: 209.8
click at [87, 257] on span at bounding box center [90, 262] width 10 height 10
click at [87, 257] on input "EGP 6800" at bounding box center [90, 262] width 10 height 10
radio input "true"
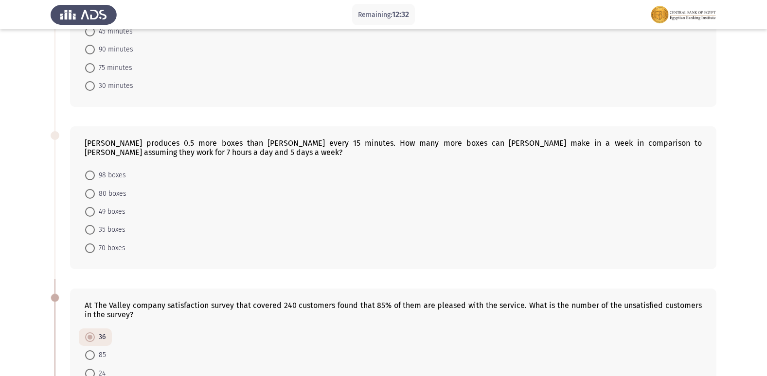
scroll to position [243, 0]
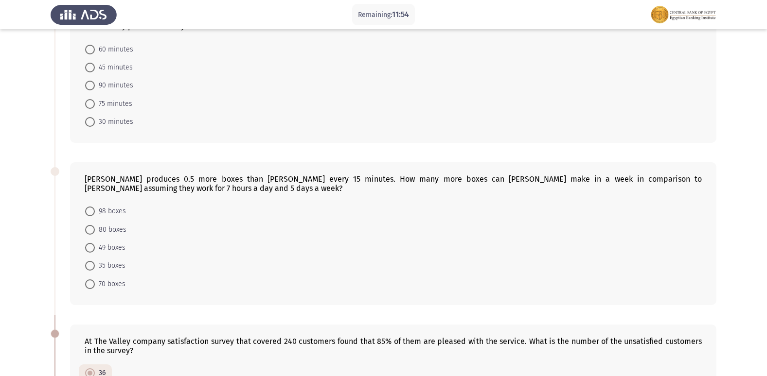
click at [102, 211] on span "98 boxes" at bounding box center [110, 212] width 31 height 12
click at [95, 211] on input "98 boxes" at bounding box center [90, 212] width 10 height 10
radio input "true"
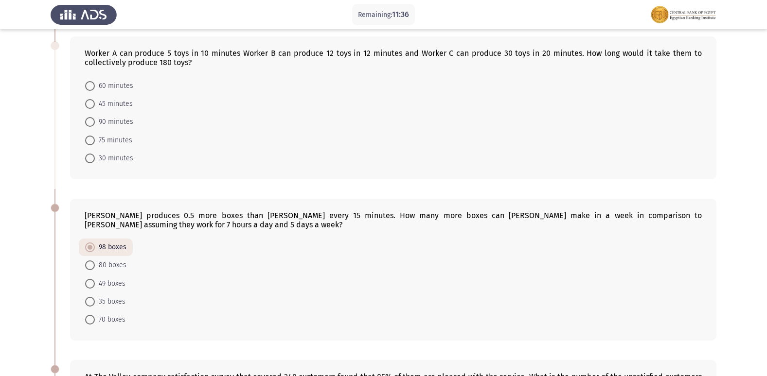
scroll to position [194, 0]
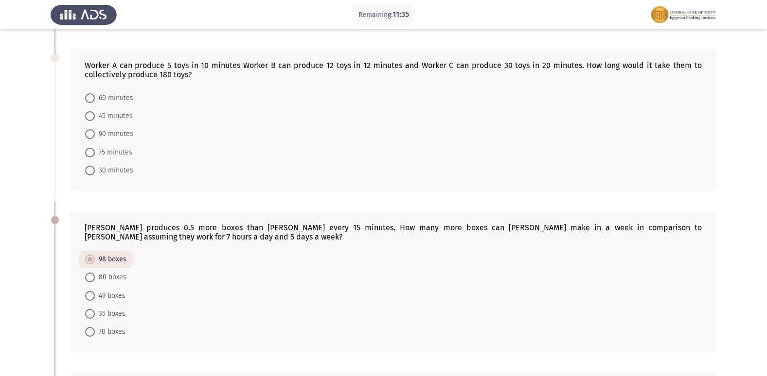
click at [94, 136] on span at bounding box center [90, 134] width 10 height 10
click at [94, 136] on input "90 minutes" at bounding box center [90, 134] width 10 height 10
radio input "true"
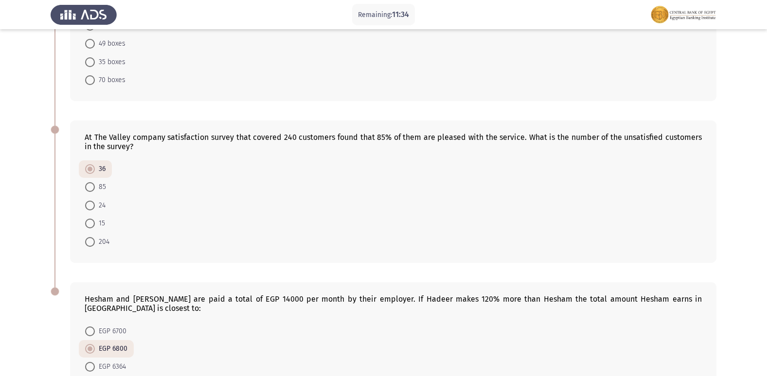
scroll to position [533, 0]
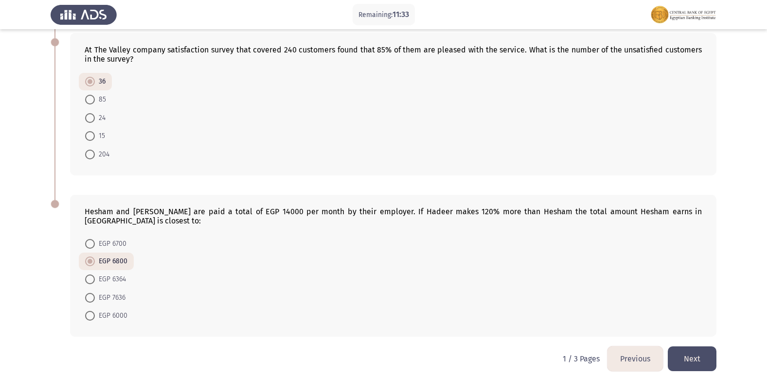
click at [680, 347] on button "Next" at bounding box center [691, 359] width 49 height 25
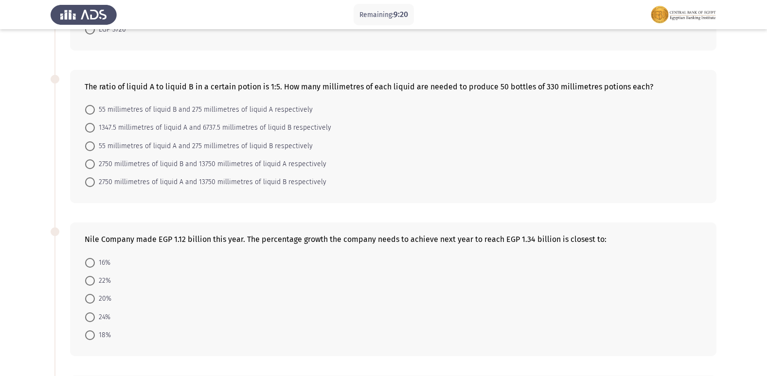
scroll to position [159, 0]
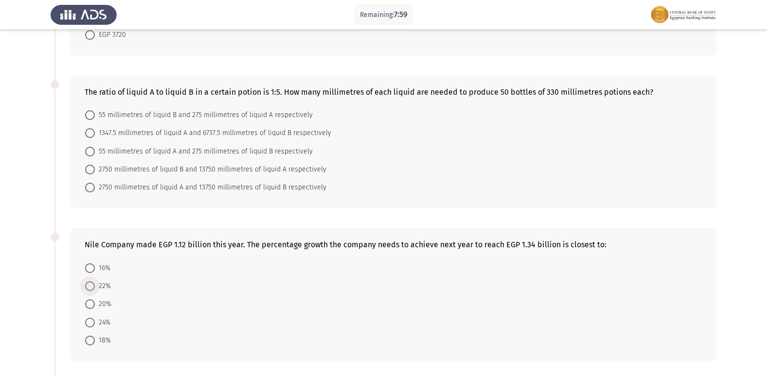
click at [98, 291] on span "22%" at bounding box center [103, 286] width 16 height 12
click at [95, 291] on input "22%" at bounding box center [90, 286] width 10 height 10
radio input "true"
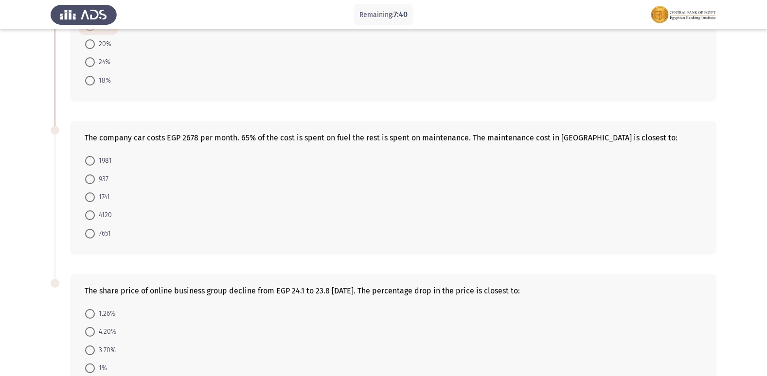
scroll to position [402, 0]
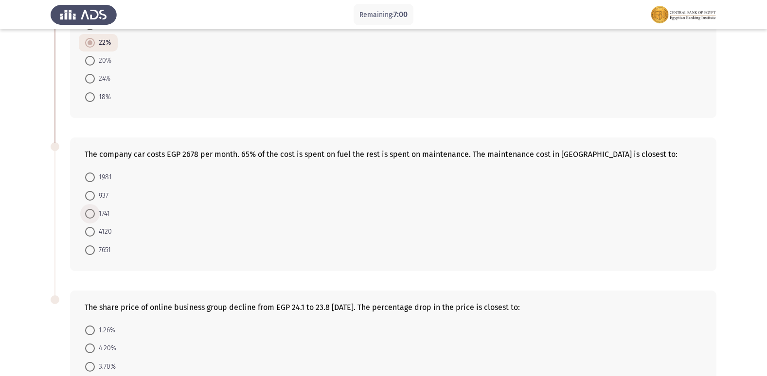
click at [91, 211] on span at bounding box center [90, 214] width 10 height 10
click at [91, 211] on input "1741" at bounding box center [90, 214] width 10 height 10
radio input "true"
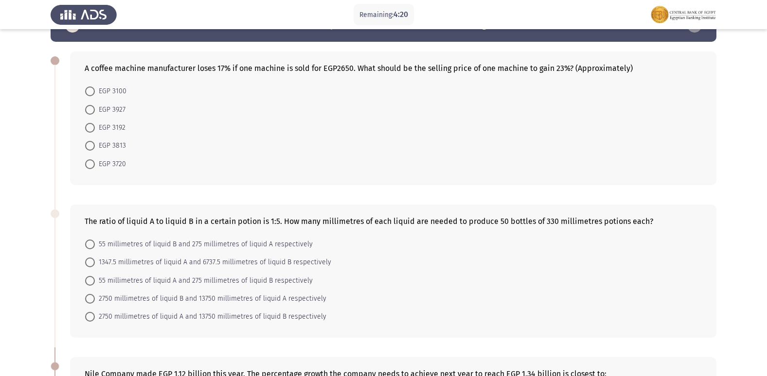
scroll to position [0, 0]
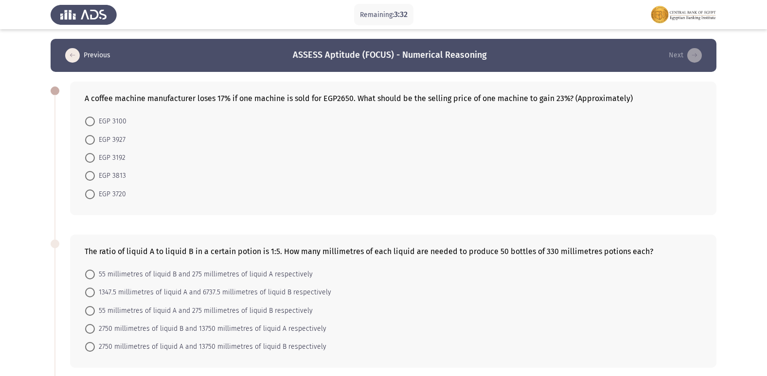
click at [85, 153] on span at bounding box center [90, 158] width 10 height 10
click at [85, 153] on input "EGP 3192" at bounding box center [90, 158] width 10 height 10
radio input "true"
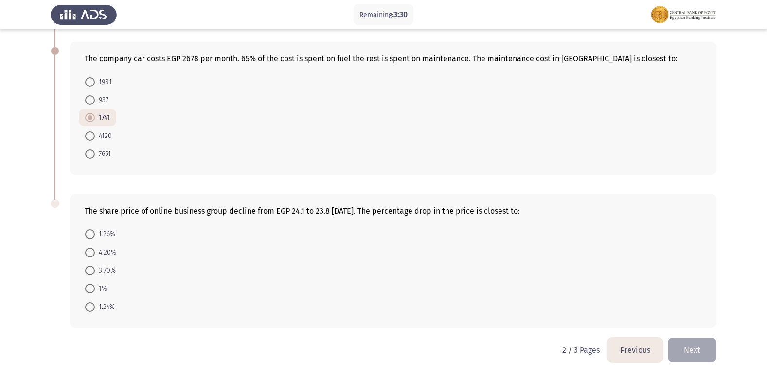
scroll to position [498, 0]
click at [99, 233] on span "1.26%" at bounding box center [105, 234] width 20 height 12
click at [95, 233] on input "1.26%" at bounding box center [90, 234] width 10 height 10
radio input "true"
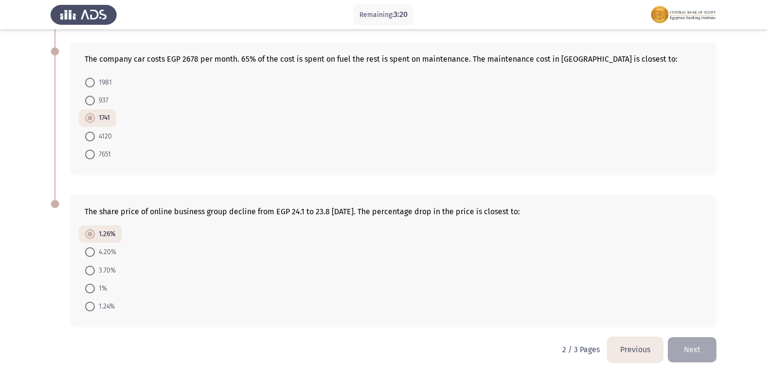
click at [687, 352] on button "Next" at bounding box center [691, 349] width 49 height 25
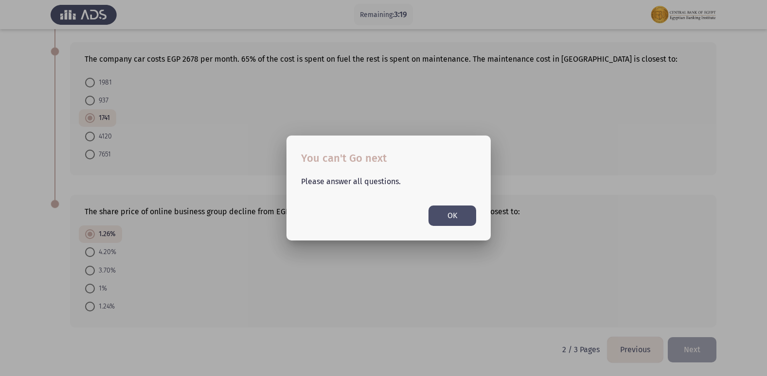
scroll to position [0, 0]
click at [459, 227] on mat-dialog-container "You can't Go next Please answer all questions. OK" at bounding box center [388, 188] width 204 height 105
click at [445, 217] on button "OK" at bounding box center [452, 216] width 48 height 20
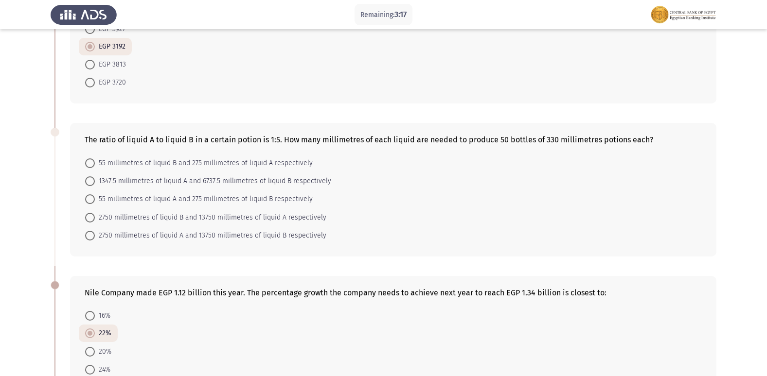
scroll to position [108, 0]
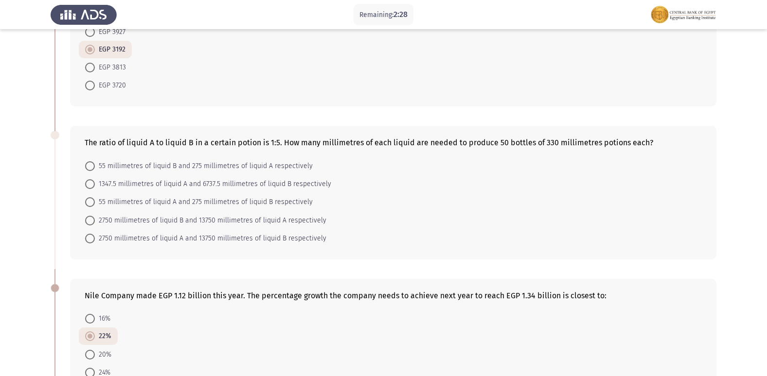
click at [96, 207] on span "55 millimetres of liquid A and 275 millimetres of liquid B respectively" at bounding box center [204, 202] width 218 height 12
click at [95, 207] on input "55 millimetres of liquid A and 275 millimetres of liquid B respectively" at bounding box center [90, 202] width 10 height 10
radio input "true"
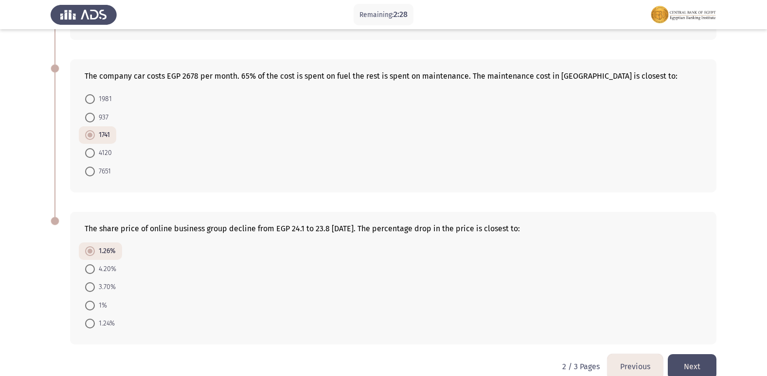
scroll to position [496, 0]
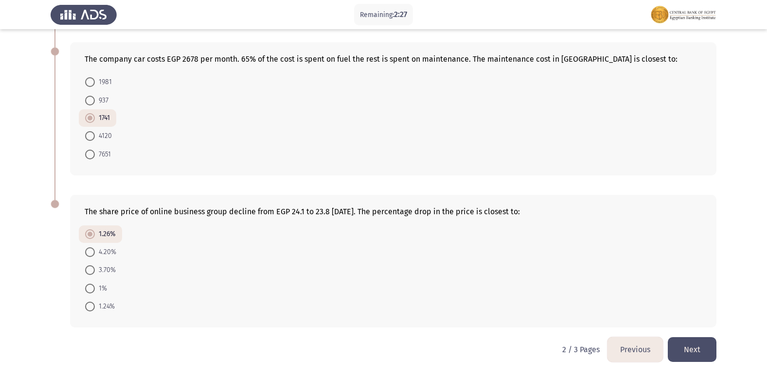
click at [689, 350] on button "Next" at bounding box center [691, 349] width 49 height 25
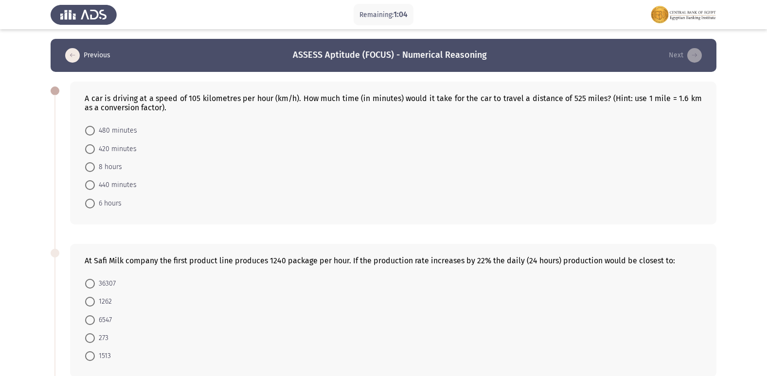
click at [115, 127] on span "480 minutes" at bounding box center [116, 131] width 42 height 12
click at [95, 127] on input "480 minutes" at bounding box center [90, 131] width 10 height 10
radio input "true"
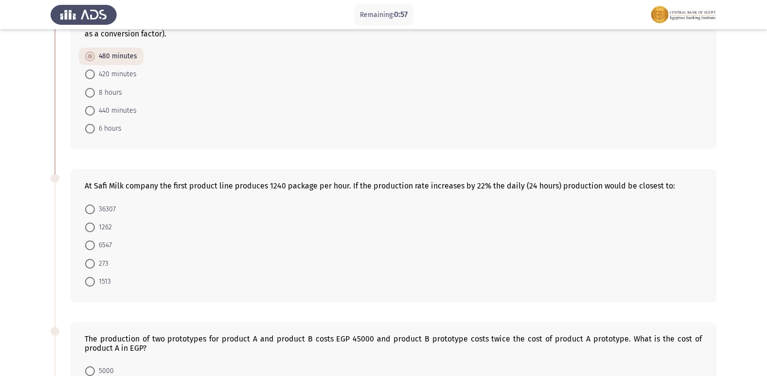
scroll to position [73, 0]
click at [96, 209] on span "36307" at bounding box center [105, 211] width 21 height 12
click at [95, 209] on input "36307" at bounding box center [90, 211] width 10 height 10
radio input "true"
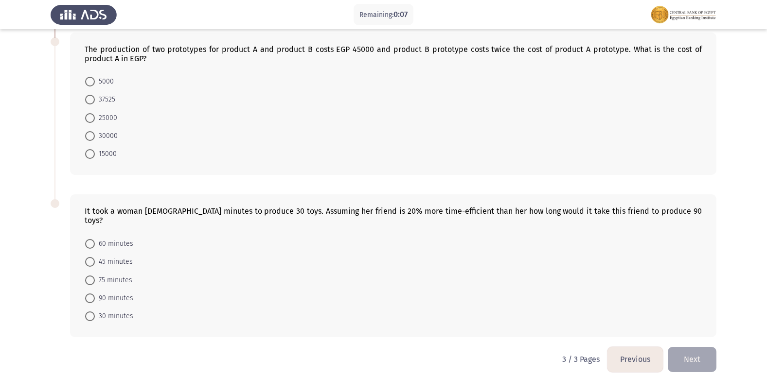
scroll to position [364, 0]
click at [91, 275] on span at bounding box center [90, 280] width 10 height 10
click at [91, 275] on input "75 minutes" at bounding box center [90, 280] width 10 height 10
radio input "true"
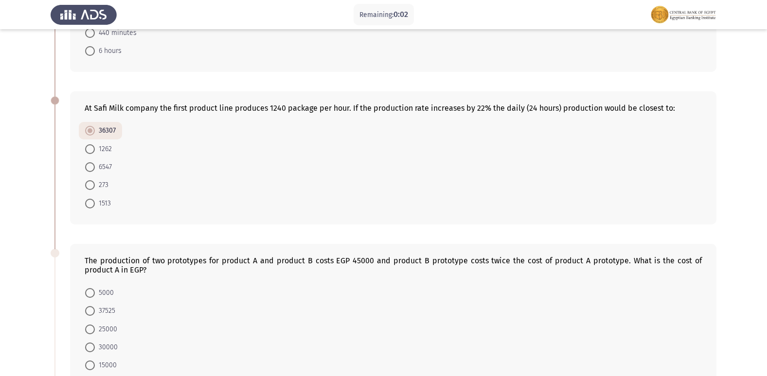
scroll to position [169, 0]
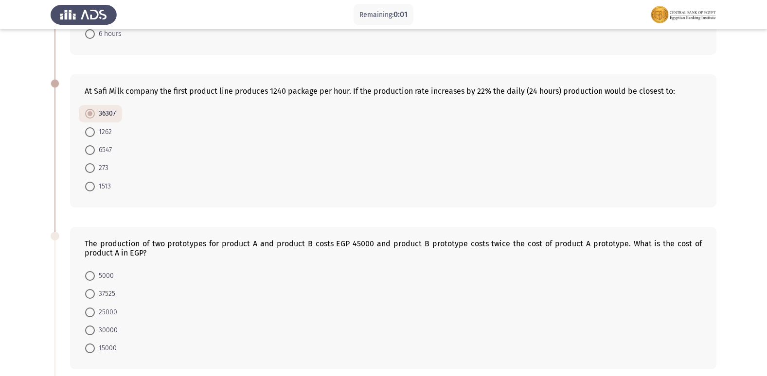
click at [95, 309] on span "25000" at bounding box center [106, 313] width 22 height 12
click at [95, 309] on input "25000" at bounding box center [90, 313] width 10 height 10
radio input "true"
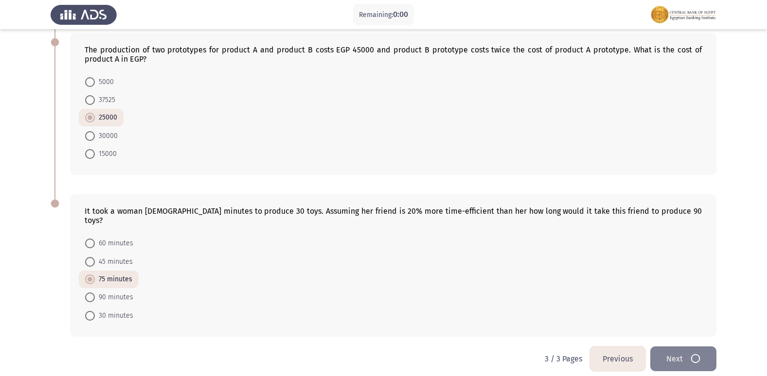
scroll to position [0, 0]
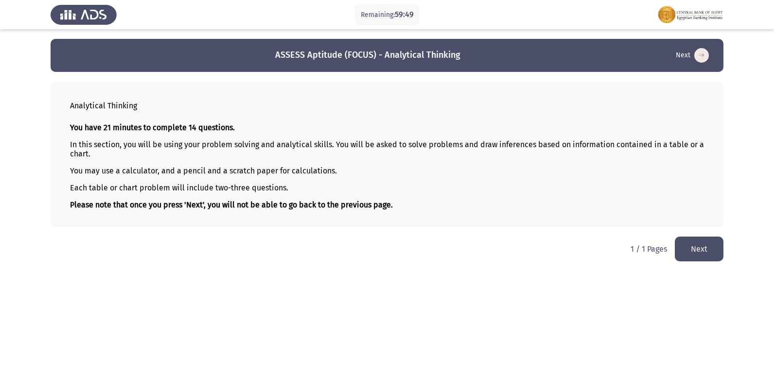
click at [709, 245] on button "Next" at bounding box center [699, 249] width 49 height 25
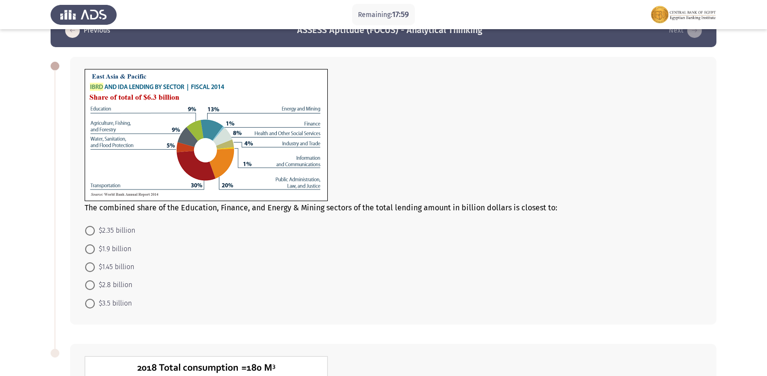
scroll to position [49, 0]
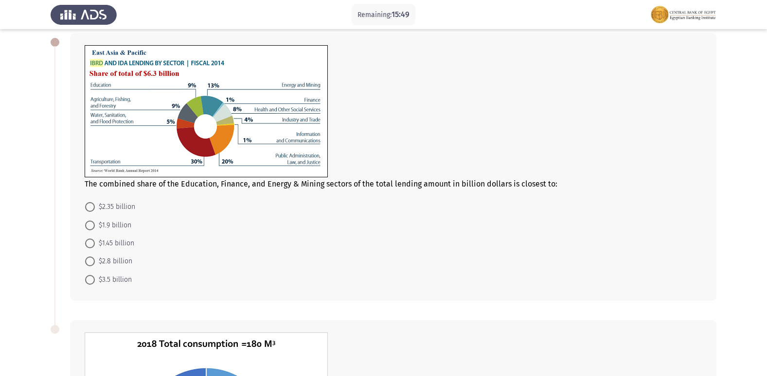
click at [105, 242] on span "$1.45 billion" at bounding box center [114, 244] width 39 height 12
click at [95, 242] on input "$1.45 billion" at bounding box center [90, 244] width 10 height 10
radio input "true"
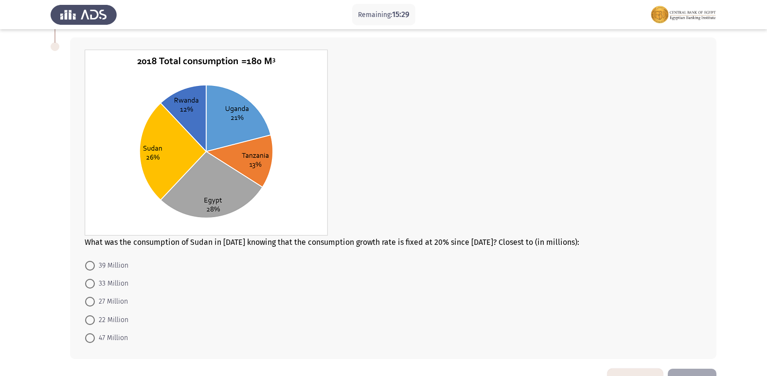
scroll to position [314, 0]
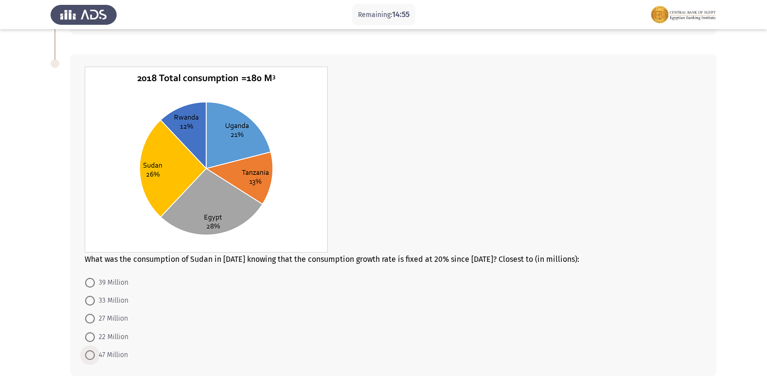
click at [87, 354] on span at bounding box center [90, 355] width 10 height 10
click at [87, 354] on input "47 Million" at bounding box center [90, 355] width 10 height 10
radio input "true"
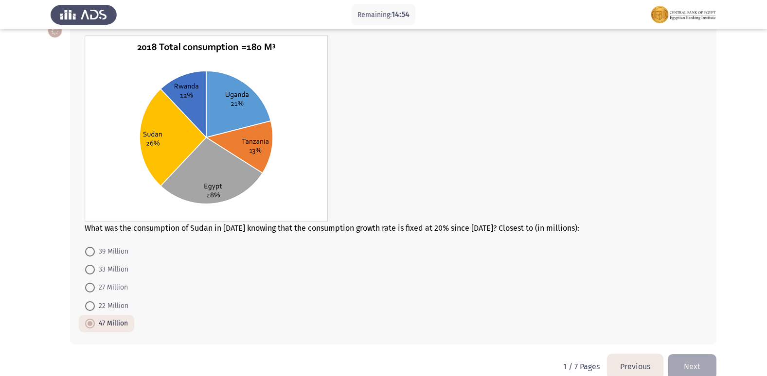
scroll to position [362, 0]
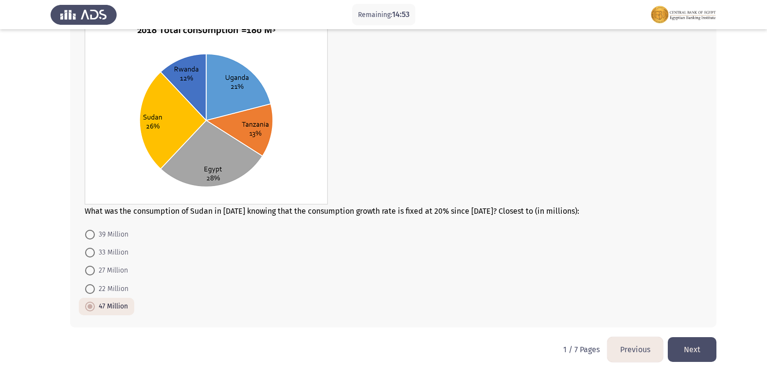
click at [709, 355] on button "Next" at bounding box center [691, 349] width 49 height 25
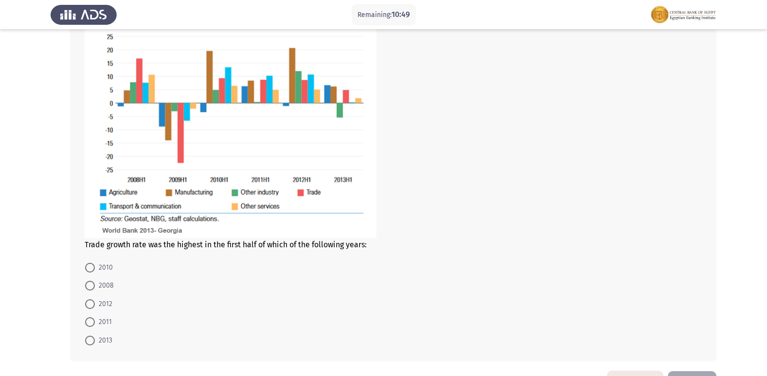
scroll to position [375, 0]
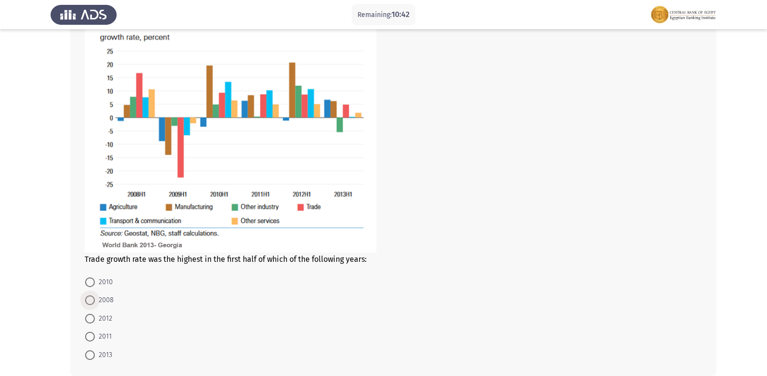
click at [92, 302] on span at bounding box center [90, 301] width 10 height 10
click at [92, 302] on input "2008" at bounding box center [90, 301] width 10 height 10
radio input "true"
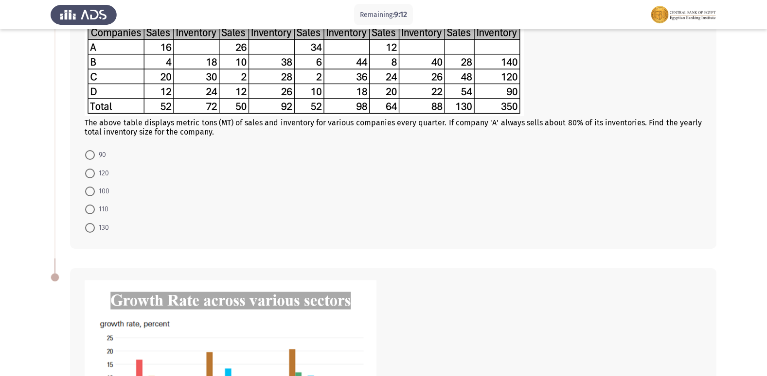
scroll to position [83, 0]
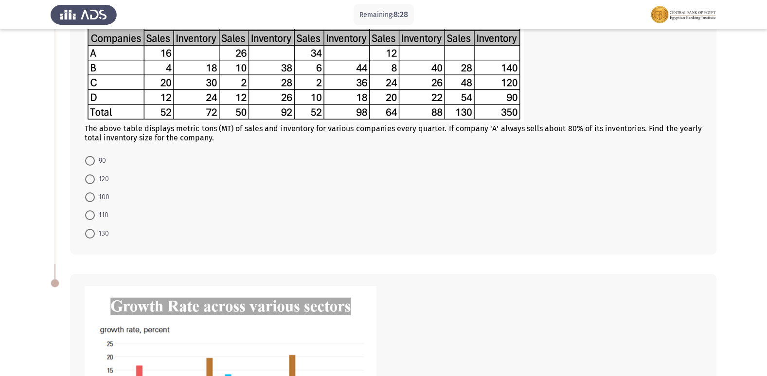
click at [91, 207] on mat-radio-button "110" at bounding box center [97, 215] width 36 height 18
click at [96, 193] on span "100" at bounding box center [102, 198] width 15 height 12
click at [95, 193] on input "100" at bounding box center [90, 197] width 10 height 10
radio input "true"
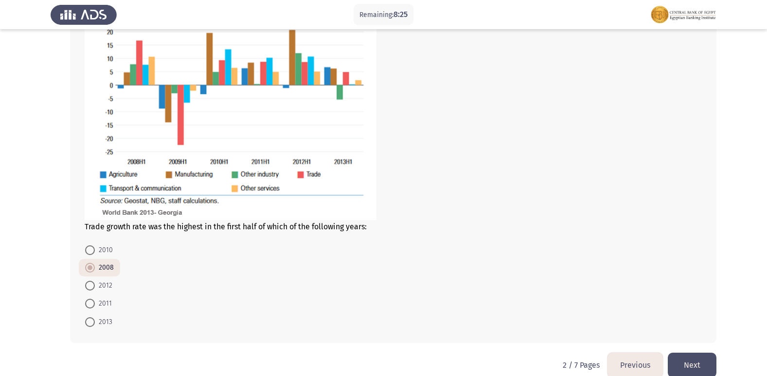
scroll to position [422, 0]
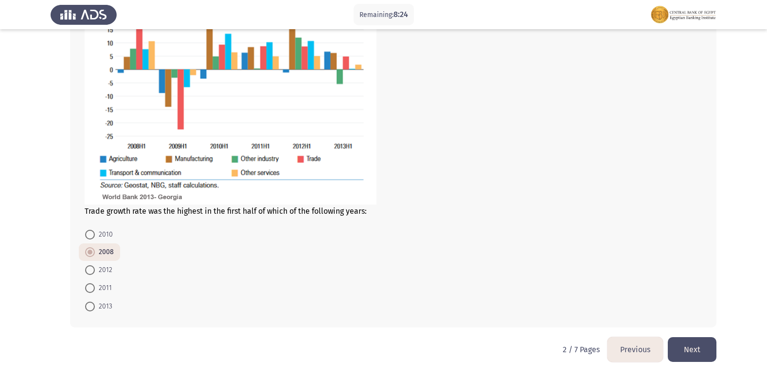
click at [687, 348] on button "Next" at bounding box center [691, 349] width 49 height 25
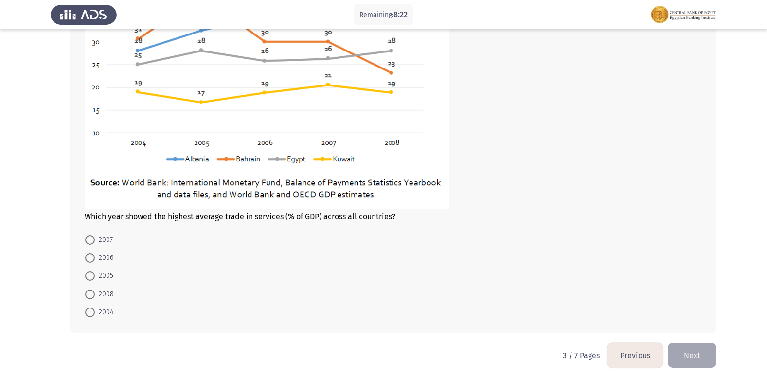
scroll to position [538, 0]
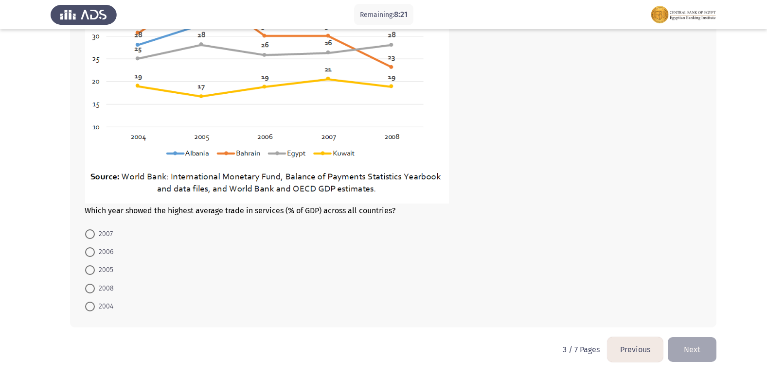
click at [641, 349] on button "Previous" at bounding box center [634, 349] width 55 height 25
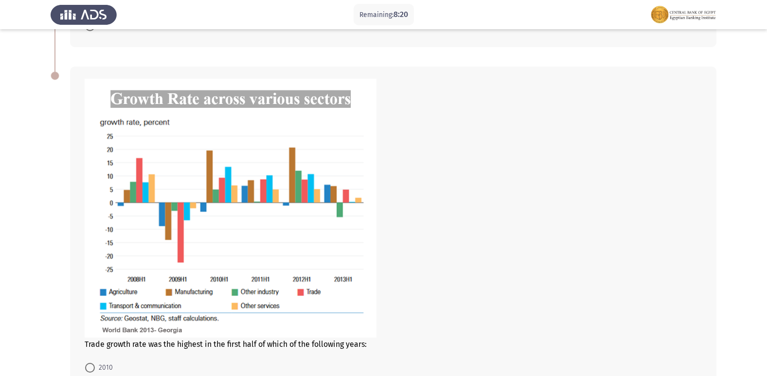
scroll to position [422, 0]
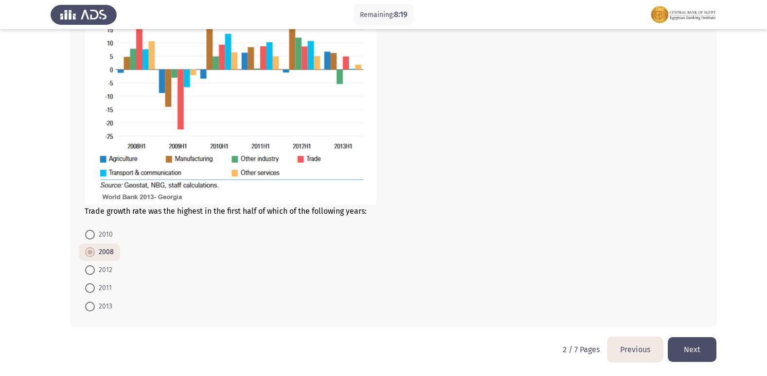
click at [686, 338] on button "Next" at bounding box center [691, 349] width 49 height 25
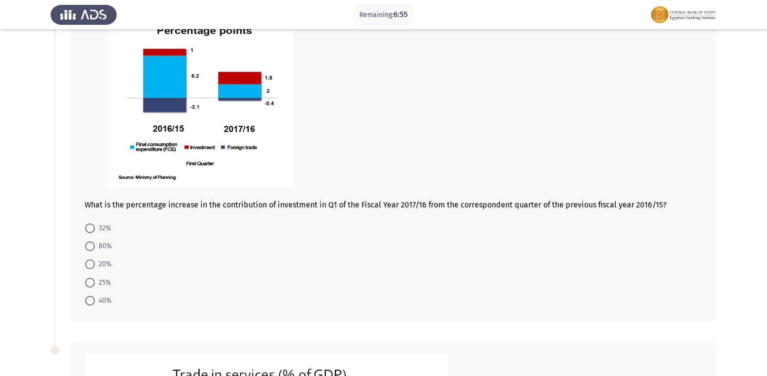
scroll to position [97, 0]
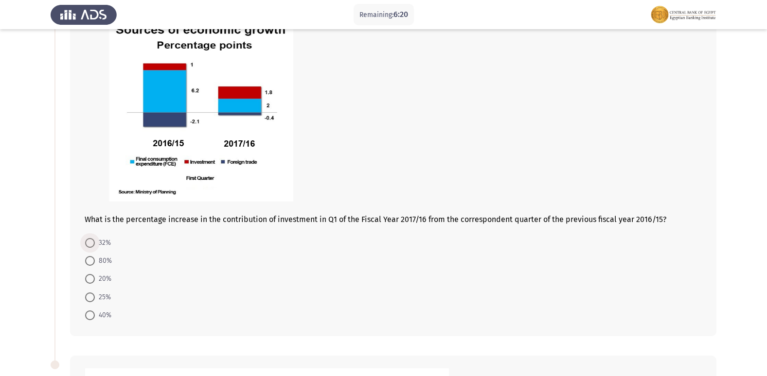
click at [107, 245] on span "32%" at bounding box center [103, 243] width 16 height 12
click at [95, 245] on input "32%" at bounding box center [90, 243] width 10 height 10
radio input "true"
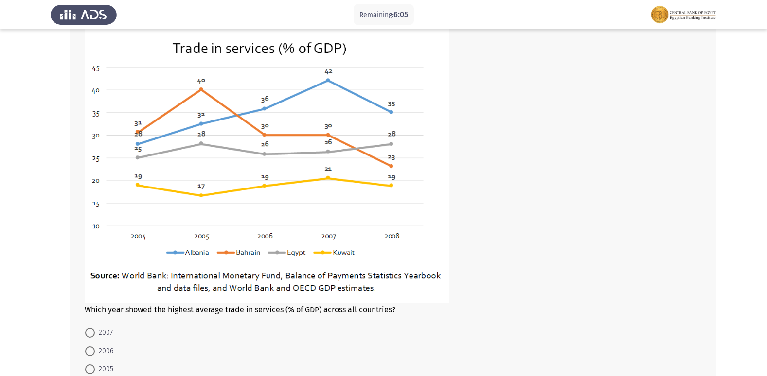
scroll to position [437, 0]
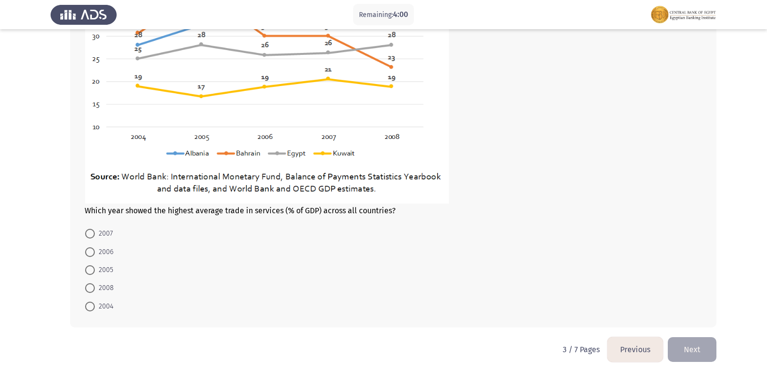
click at [107, 232] on span "2007" at bounding box center [104, 234] width 18 height 12
click at [95, 232] on input "2007" at bounding box center [90, 234] width 10 height 10
radio input "true"
click at [707, 352] on button "Next" at bounding box center [691, 349] width 49 height 25
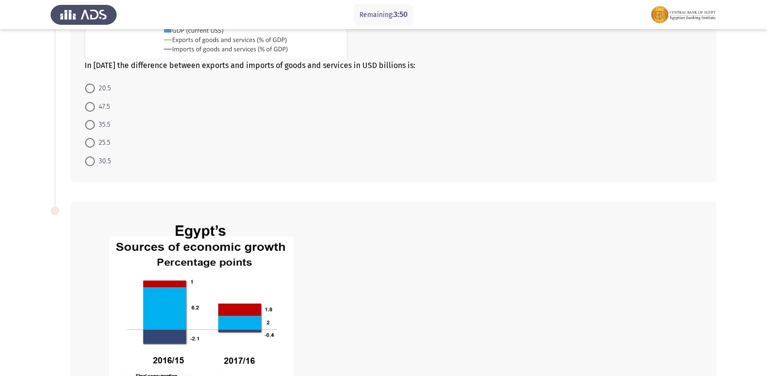
scroll to position [42, 0]
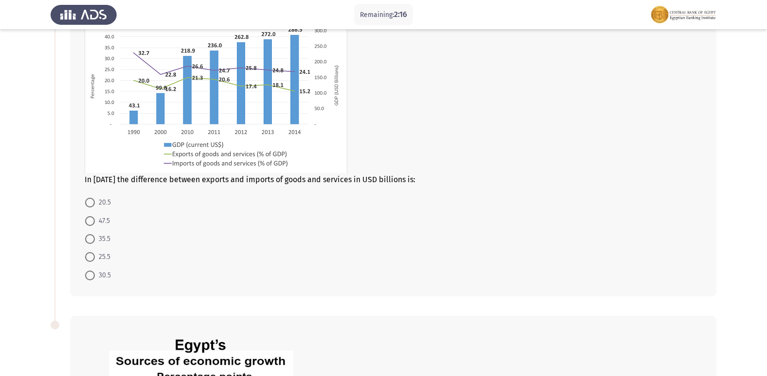
click at [91, 204] on span at bounding box center [90, 203] width 10 height 10
click at [91, 204] on input "20.5" at bounding box center [90, 203] width 10 height 10
radio input "true"
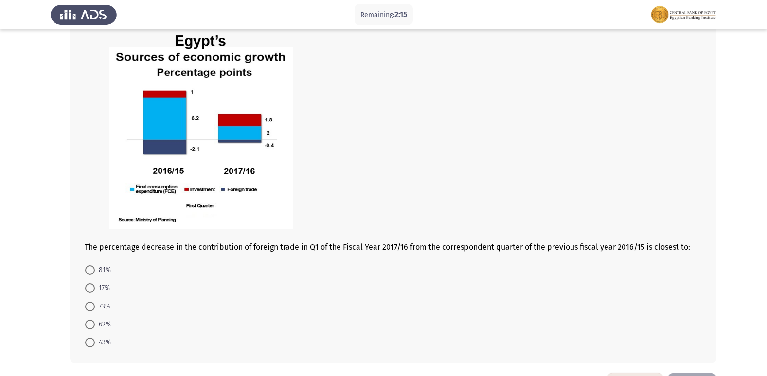
scroll to position [430, 0]
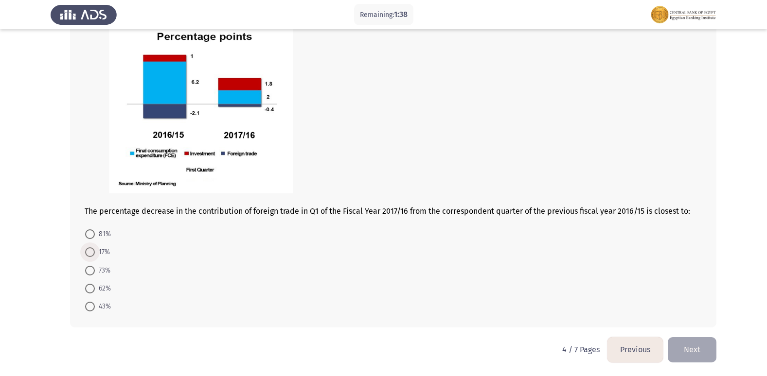
click at [108, 246] on span "17%" at bounding box center [102, 252] width 15 height 12
click at [95, 247] on input "17%" at bounding box center [90, 252] width 10 height 10
radio input "true"
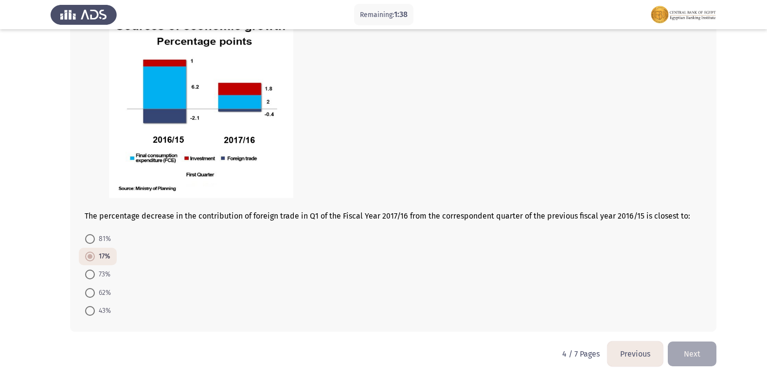
scroll to position [430, 0]
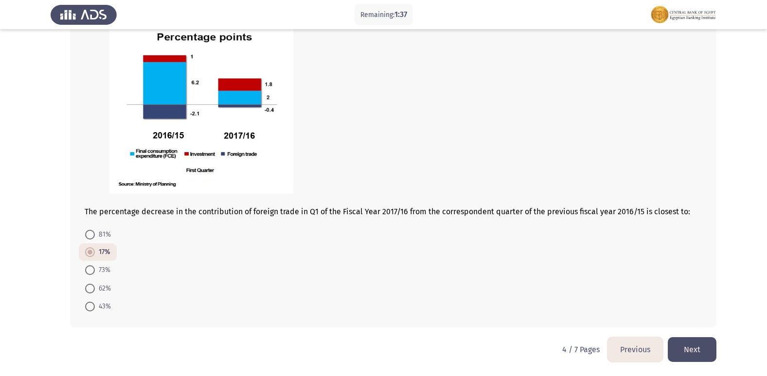
click at [679, 344] on button "Next" at bounding box center [691, 349] width 49 height 25
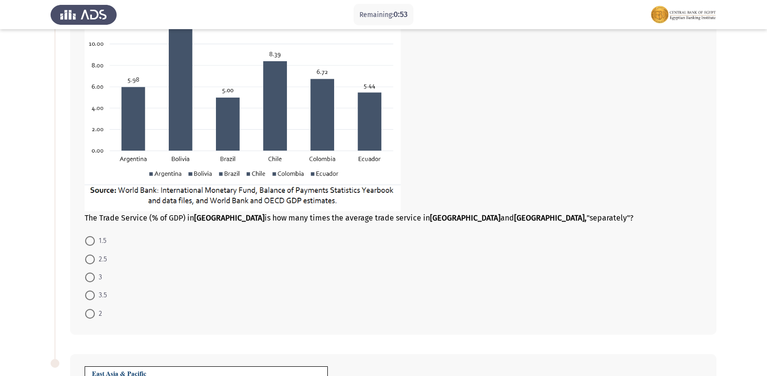
scroll to position [194, 0]
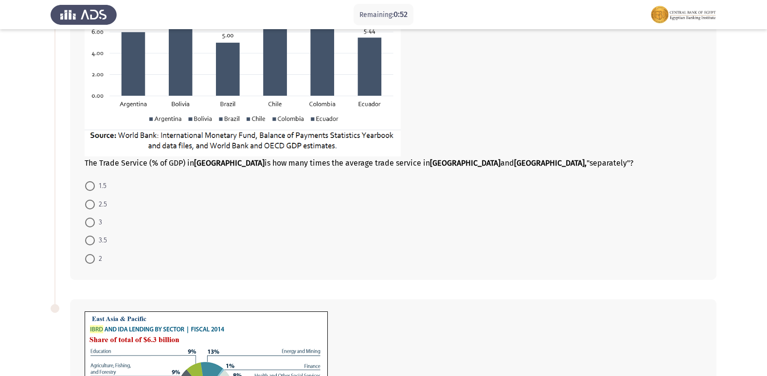
click at [84, 188] on mat-radio-button "1.5" at bounding box center [96, 186] width 34 height 18
click at [88, 186] on span at bounding box center [90, 186] width 10 height 10
click at [88, 186] on input "1.5" at bounding box center [90, 186] width 10 height 10
radio input "true"
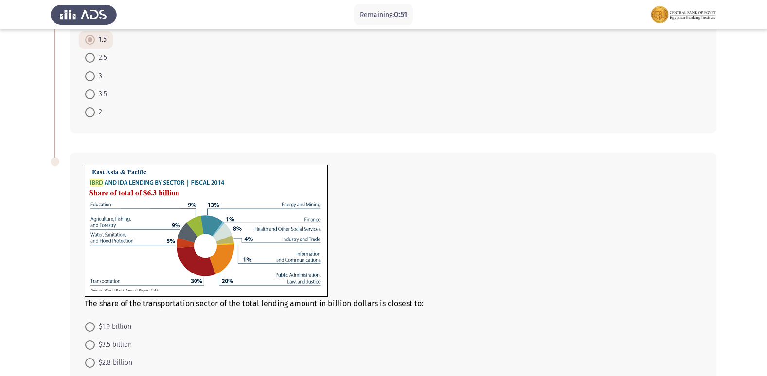
click at [98, 347] on span "$3.5 billion" at bounding box center [113, 345] width 37 height 12
click at [95, 347] on input "$3.5 billion" at bounding box center [90, 345] width 10 height 10
radio input "true"
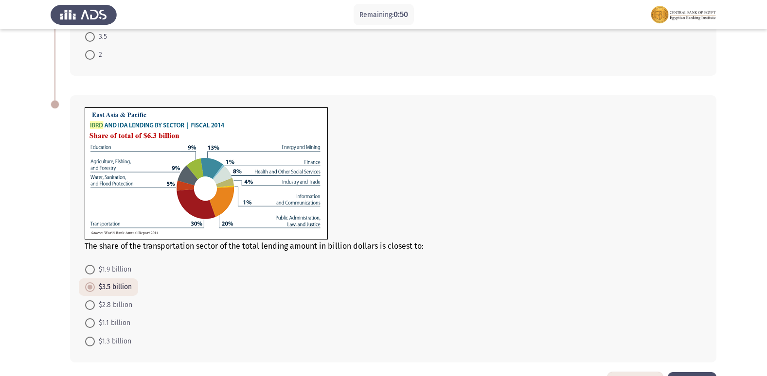
scroll to position [433, 0]
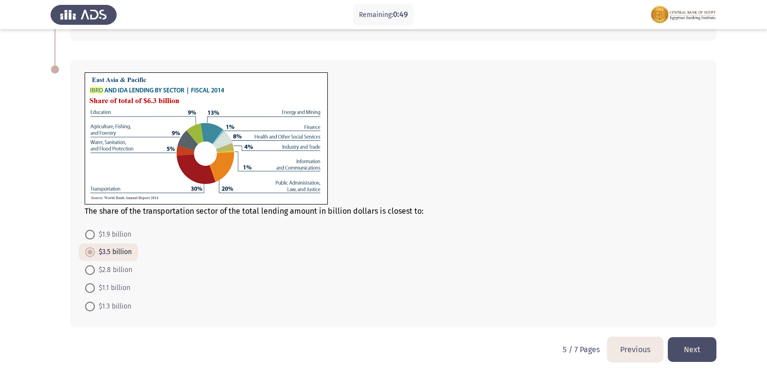
click at [690, 354] on button "Next" at bounding box center [691, 349] width 49 height 25
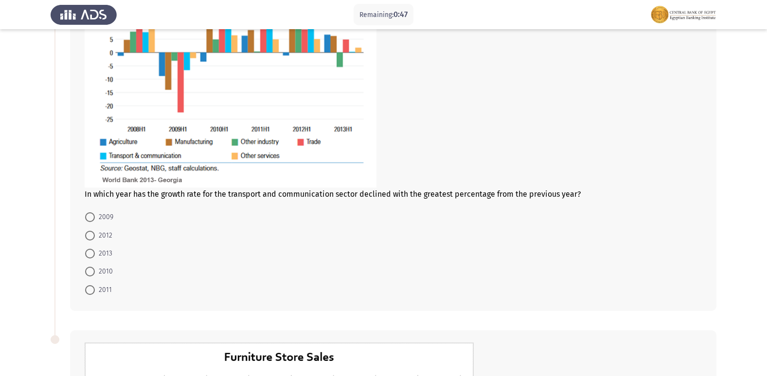
click at [94, 237] on span at bounding box center [90, 236] width 10 height 10
click at [94, 237] on input "2012" at bounding box center [90, 236] width 10 height 10
radio input "true"
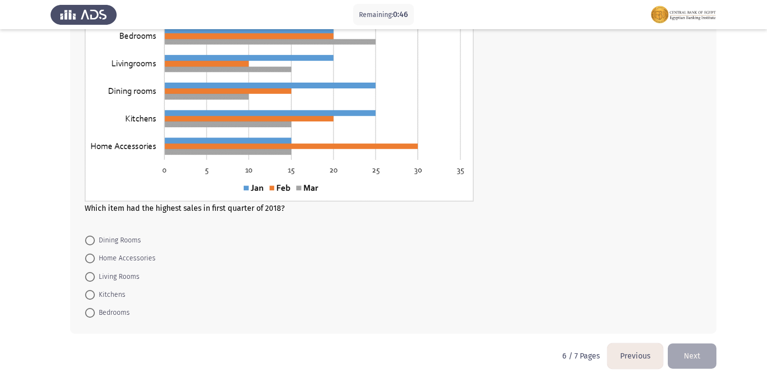
scroll to position [523, 0]
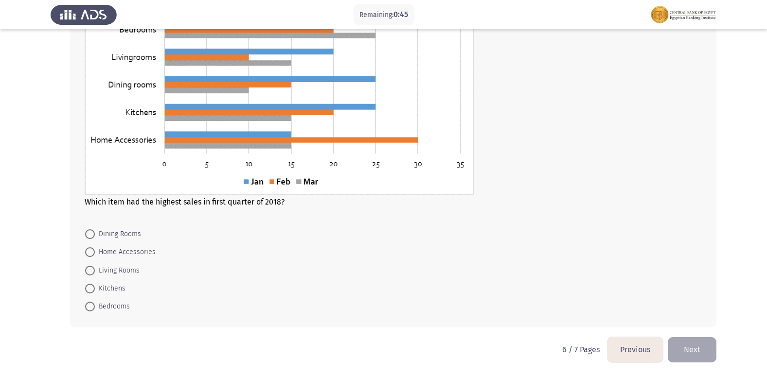
click at [93, 264] on mat-radio-button "Living Rooms" at bounding box center [112, 270] width 67 height 18
click at [91, 266] on span at bounding box center [90, 271] width 10 height 10
click at [91, 266] on input "Living Rooms" at bounding box center [90, 271] width 10 height 10
radio input "true"
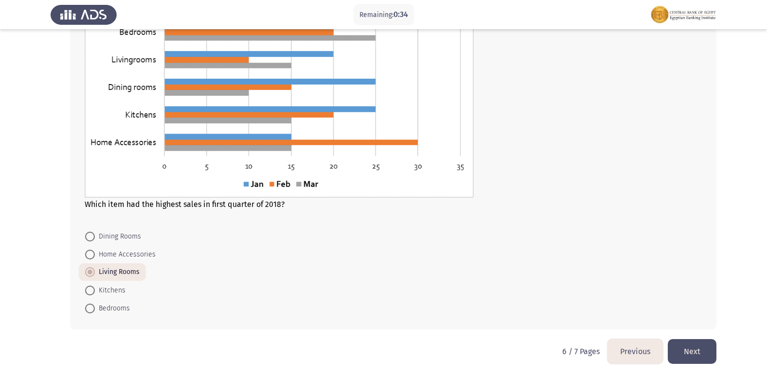
scroll to position [523, 0]
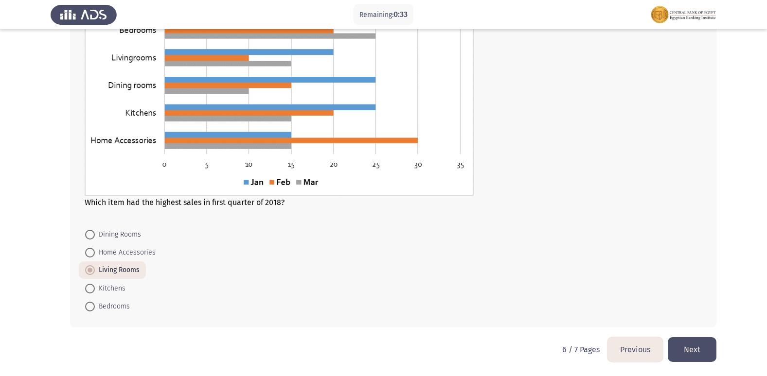
click at [689, 349] on button "Next" at bounding box center [691, 349] width 49 height 25
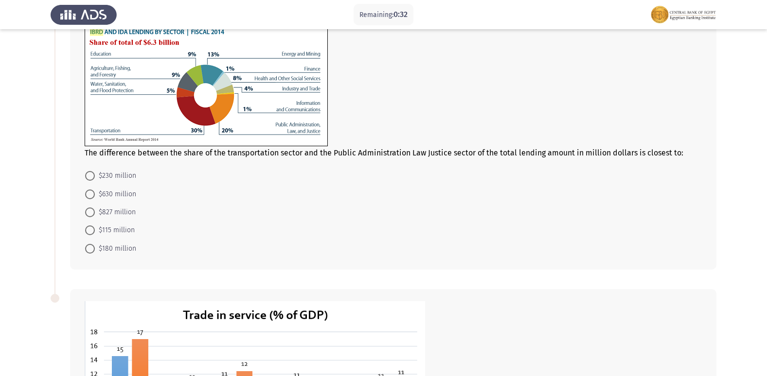
scroll to position [97, 0]
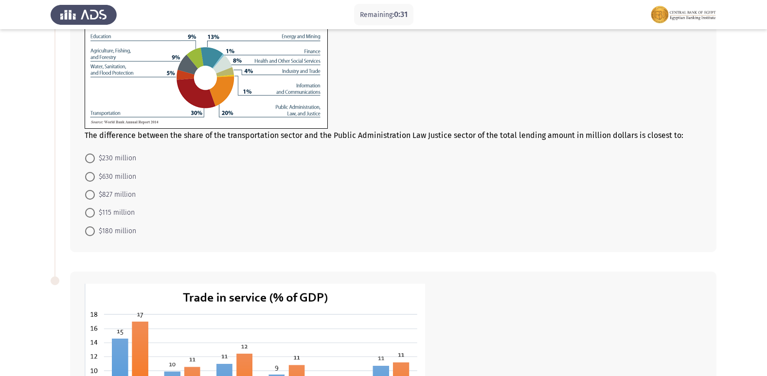
click at [89, 193] on span at bounding box center [90, 195] width 10 height 10
click at [89, 193] on input "$827 million" at bounding box center [90, 195] width 10 height 10
radio input "true"
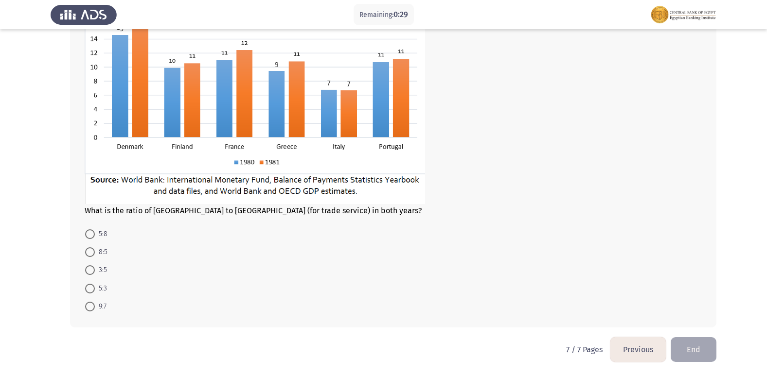
click at [89, 286] on span at bounding box center [90, 289] width 10 height 10
click at [89, 286] on input "5:3" at bounding box center [90, 289] width 10 height 10
radio input "true"
click at [693, 349] on button "End" at bounding box center [693, 349] width 46 height 25
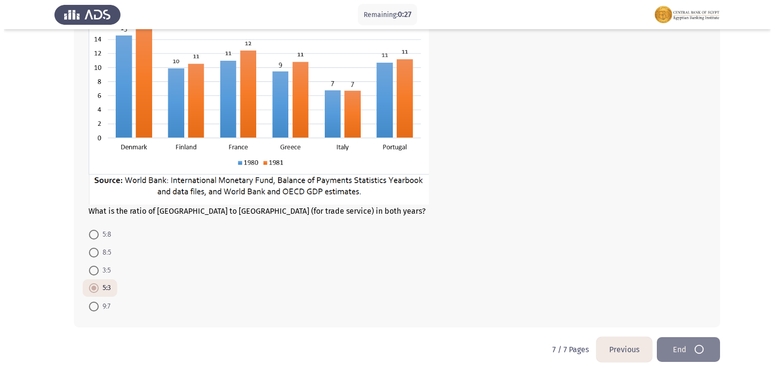
scroll to position [0, 0]
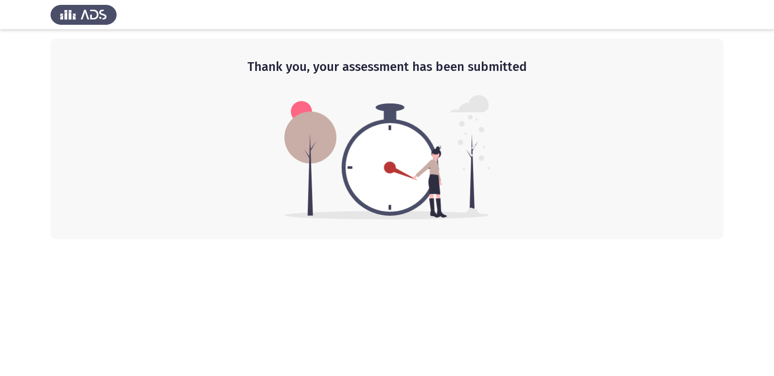
drag, startPoint x: 517, startPoint y: 65, endPoint x: 457, endPoint y: 67, distance: 59.8
click at [457, 67] on h2 "Thank you, your assessment has been submitted" at bounding box center [387, 66] width 634 height 17
click at [397, 165] on img at bounding box center [387, 157] width 206 height 124
